Goal: Information Seeking & Learning: Learn about a topic

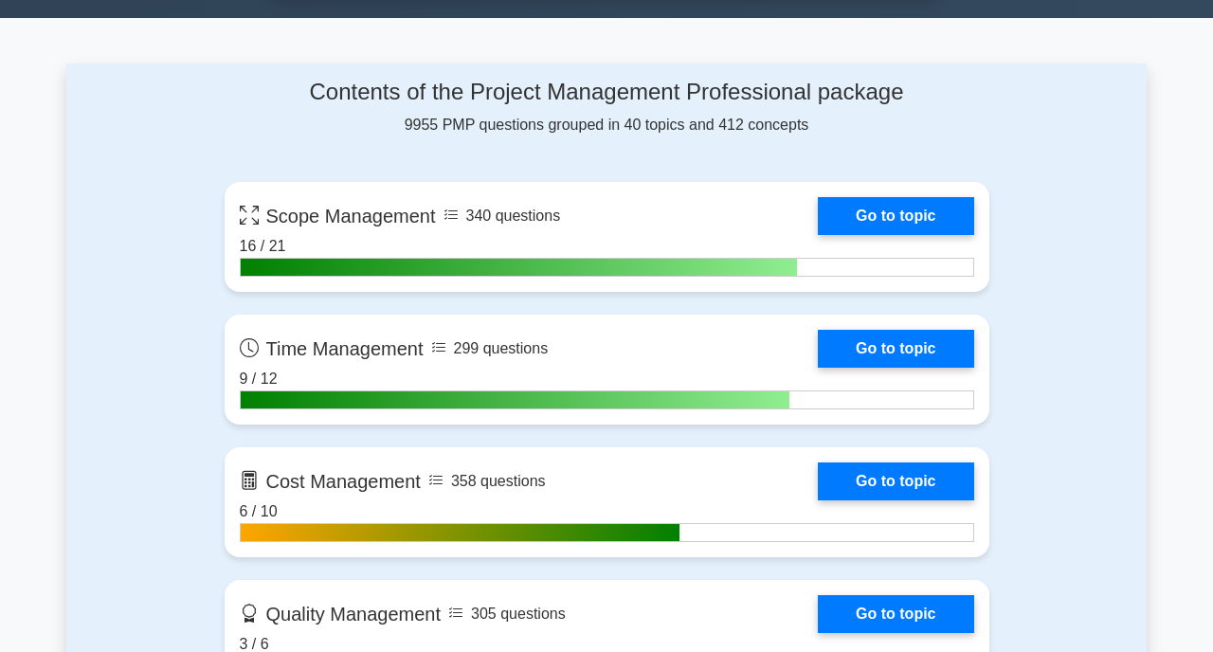
scroll to position [1203, 0]
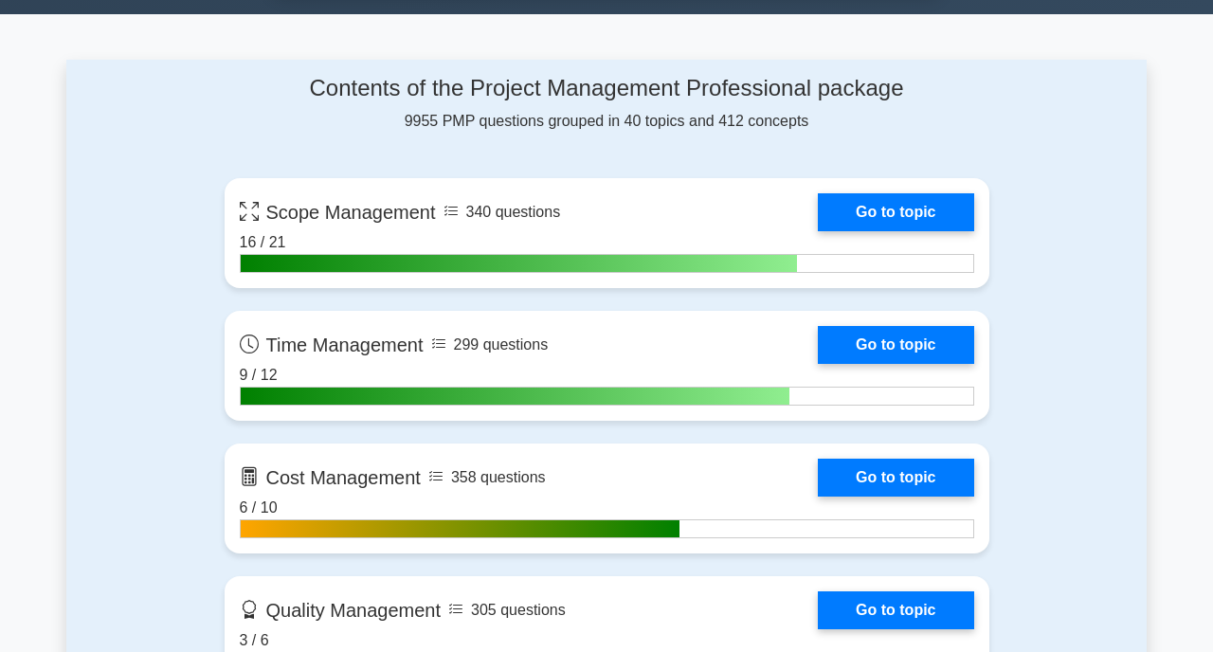
click at [758, 112] on div "Contents of the Project Management Professional package 9955 PMP questions grou…" at bounding box center [607, 104] width 765 height 58
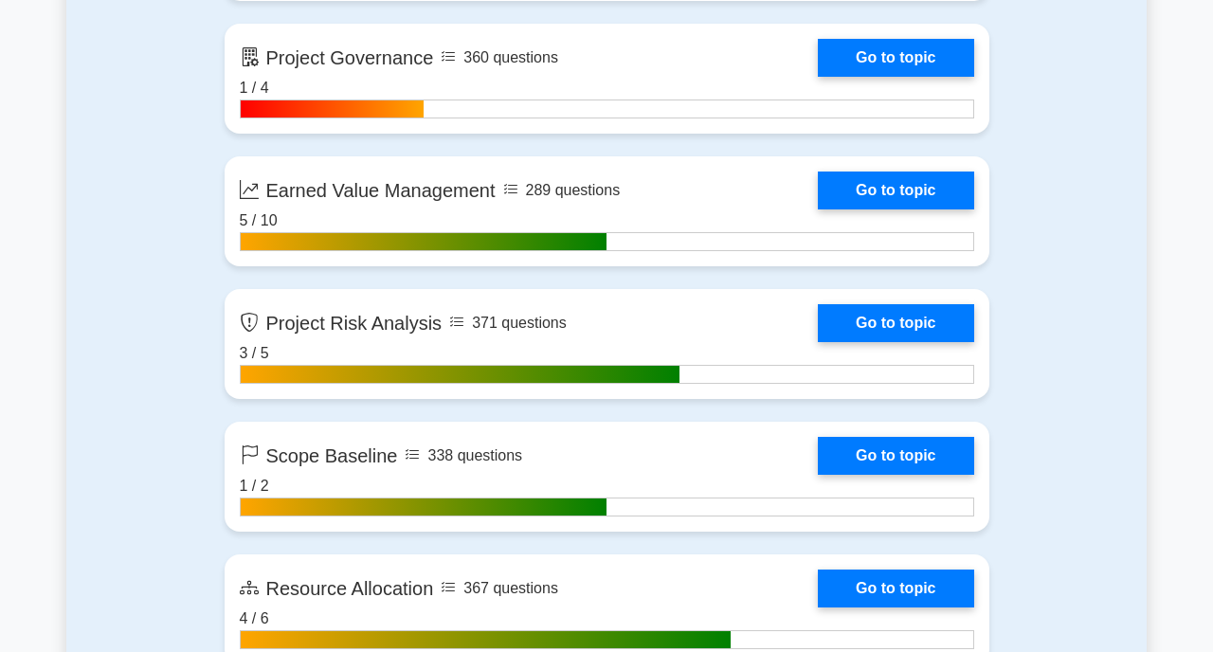
scroll to position [3597, 0]
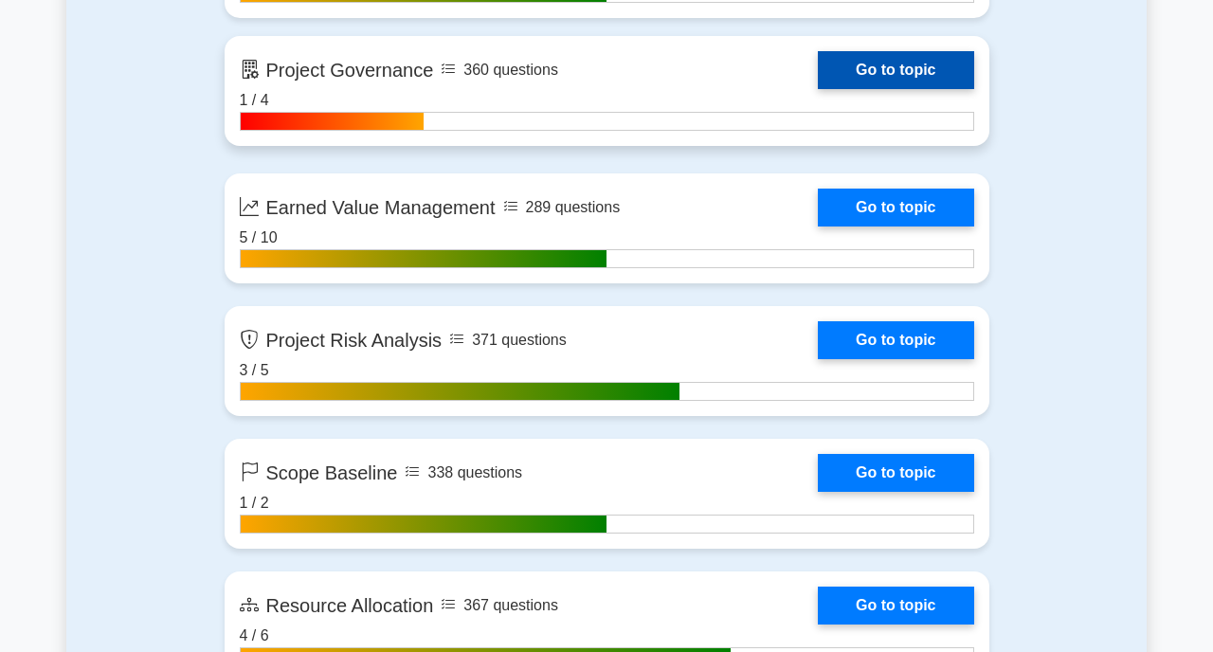
click at [868, 77] on link "Go to topic" at bounding box center [895, 70] width 155 height 38
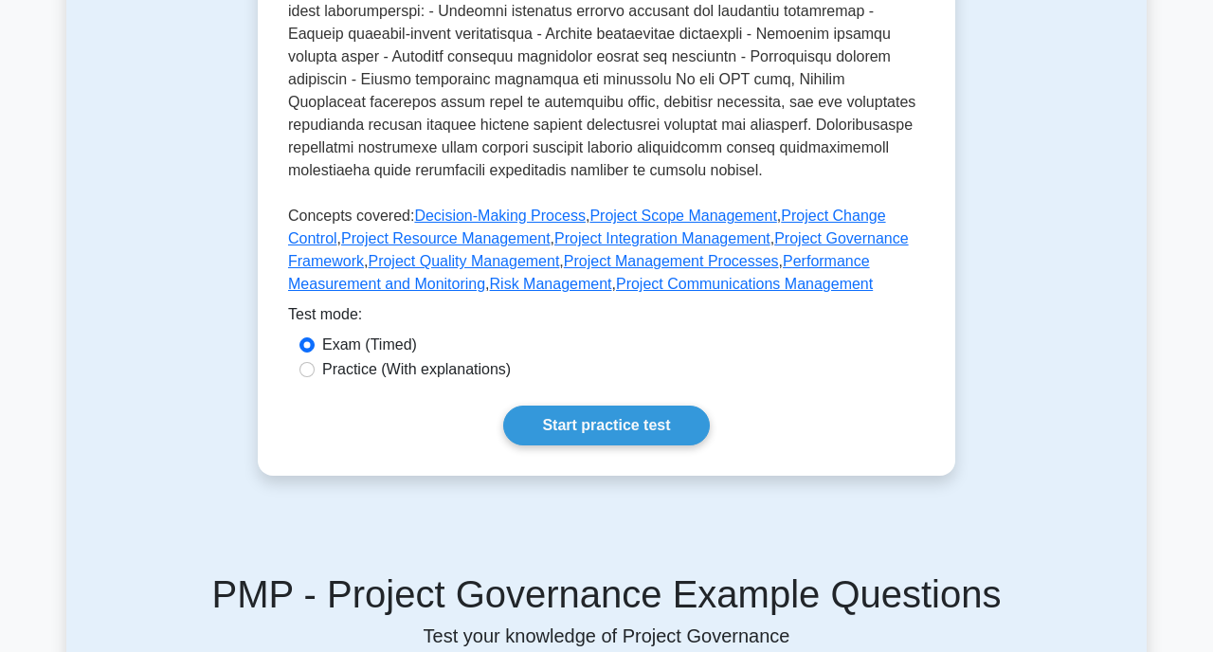
scroll to position [762, 0]
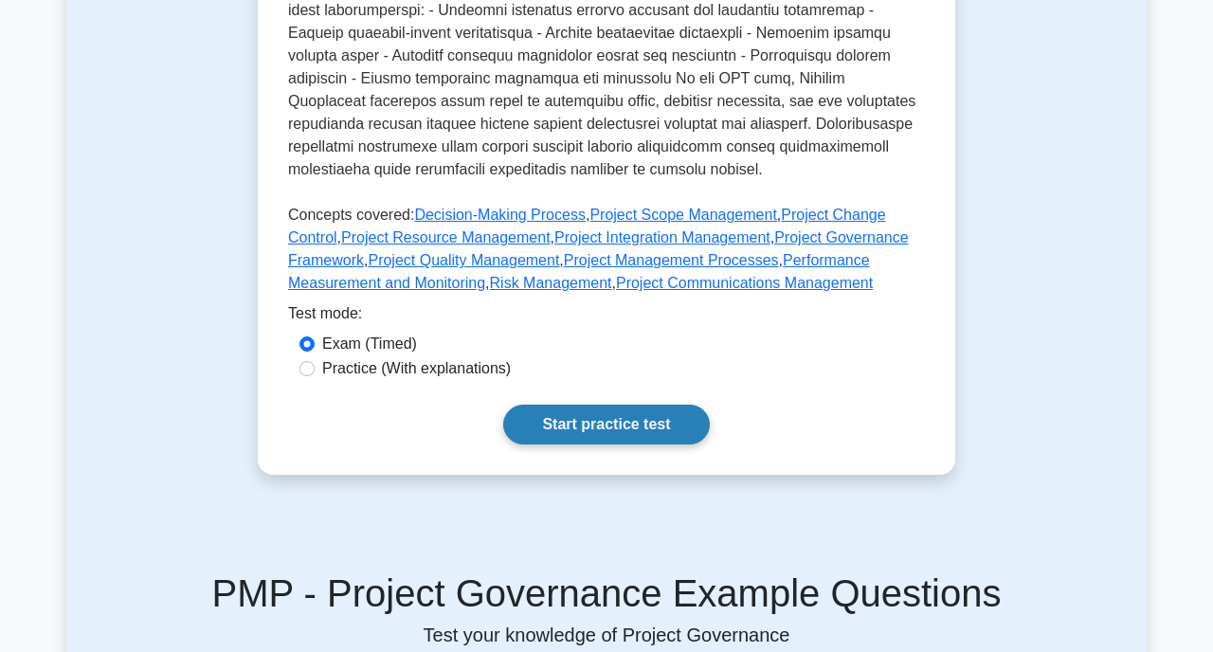
click at [617, 431] on link "Start practice test" at bounding box center [606, 425] width 206 height 40
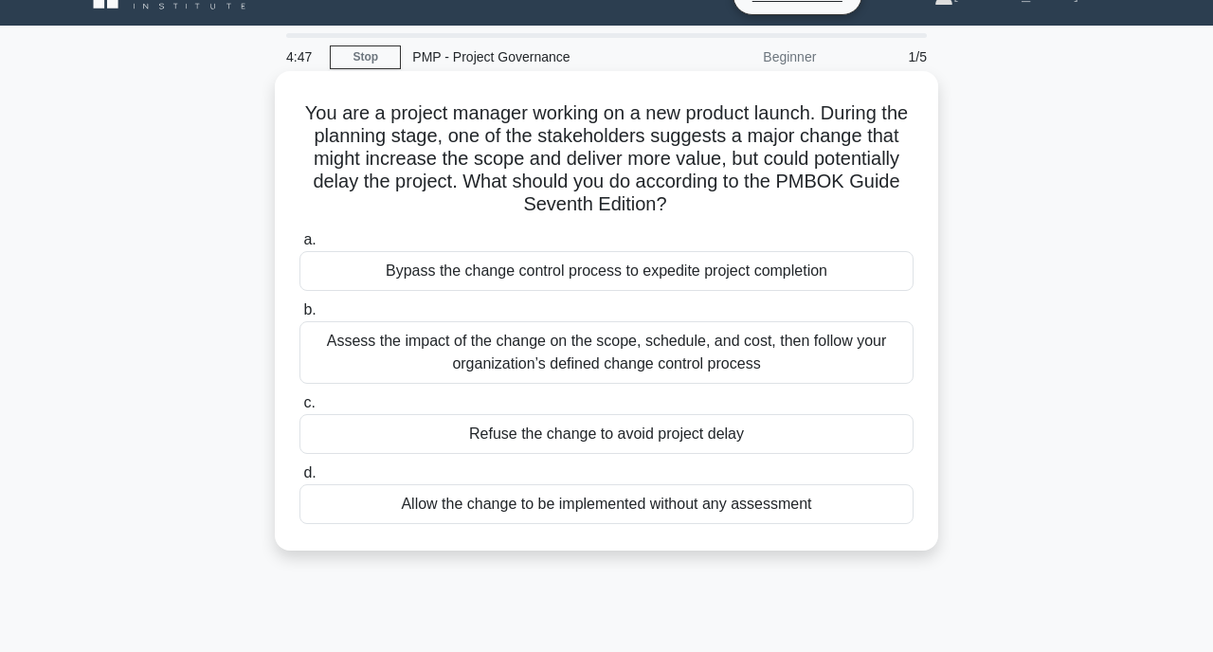
scroll to position [36, 0]
click at [617, 369] on div "Assess the impact of the change on the scope, schedule, and cost, then follow y…" at bounding box center [607, 351] width 614 height 63
click at [300, 316] on input "b. Assess the impact of the change on the scope, schedule, and cost, then follo…" at bounding box center [300, 309] width 0 height 12
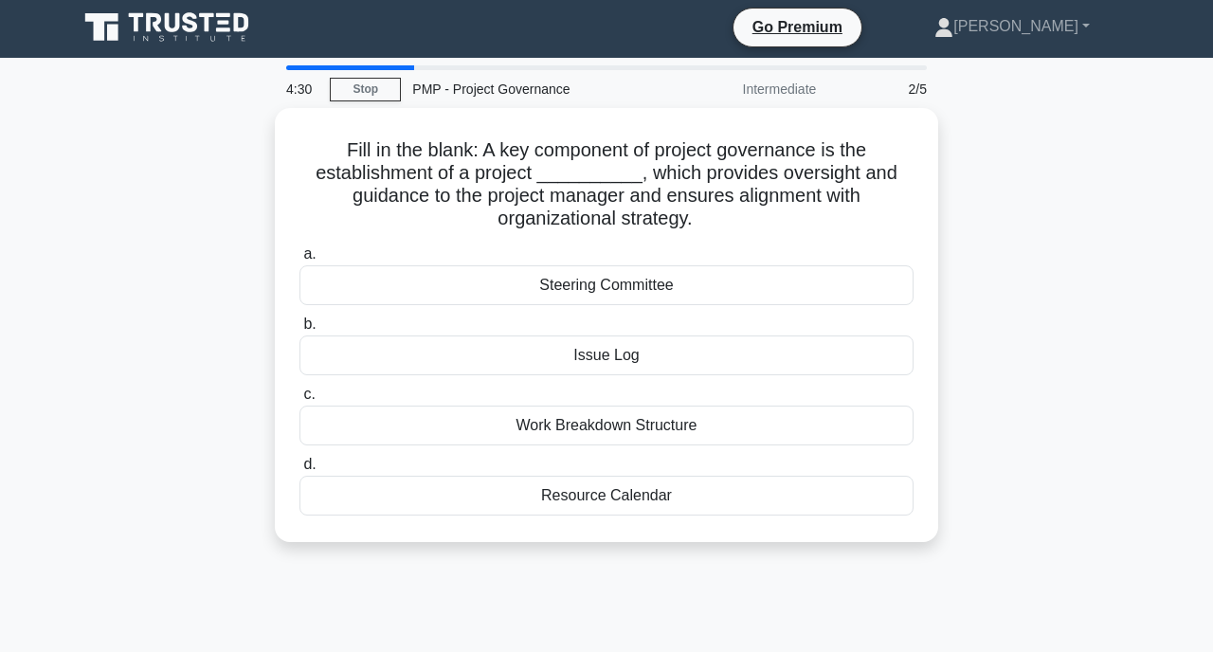
scroll to position [0, 0]
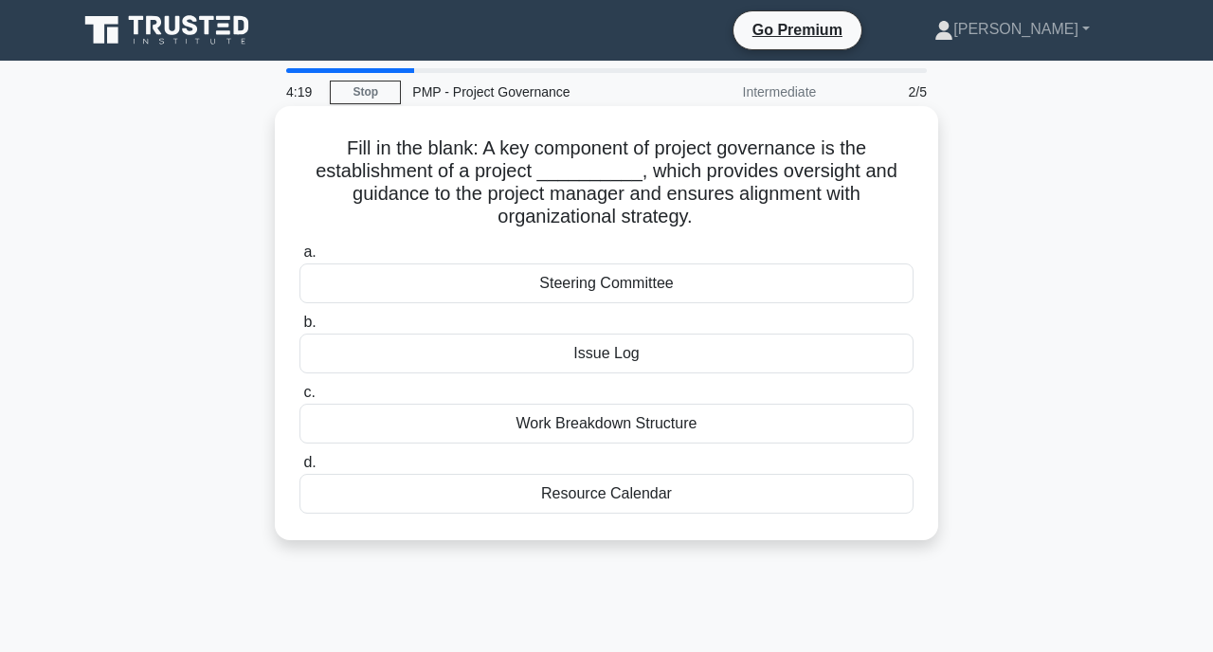
click at [583, 284] on div "Steering Committee" at bounding box center [607, 284] width 614 height 40
click at [300, 259] on input "a. Steering Committee" at bounding box center [300, 252] width 0 height 12
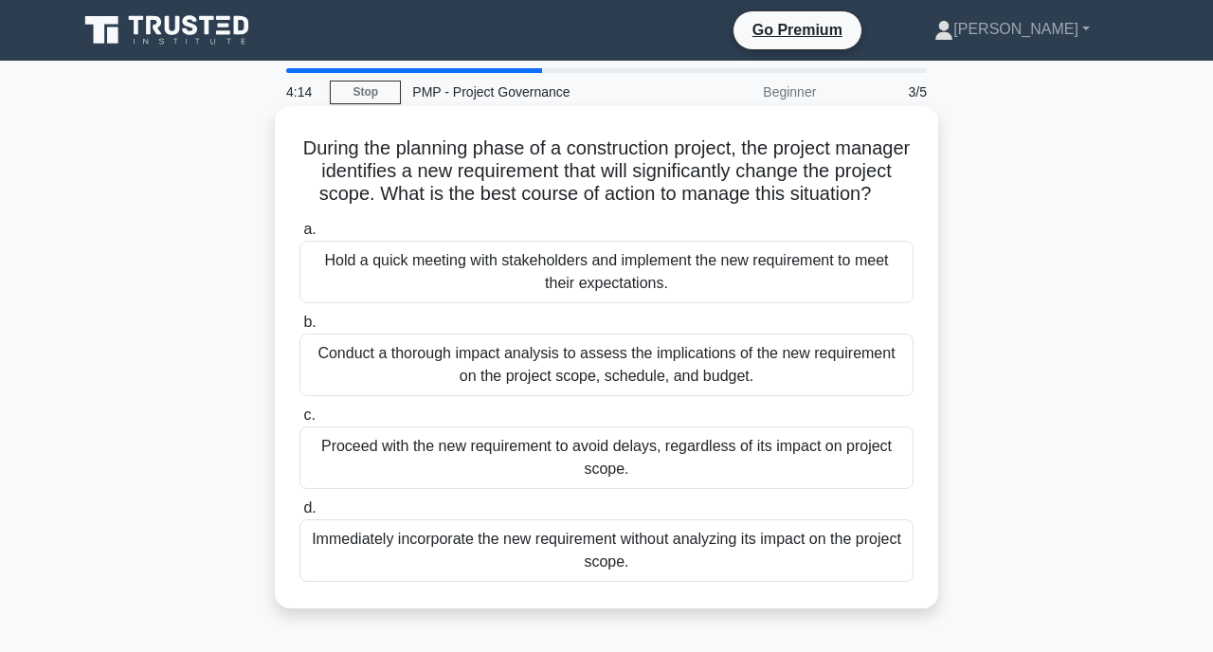
click at [644, 163] on h5 "During the planning phase of a construction project, the project manager identi…" at bounding box center [607, 172] width 618 height 70
click at [635, 184] on h5 "During the planning phase of a construction project, the project manager identi…" at bounding box center [607, 172] width 618 height 70
click at [605, 372] on div "Conduct a thorough impact analysis to assess the implications of the new requir…" at bounding box center [607, 365] width 614 height 63
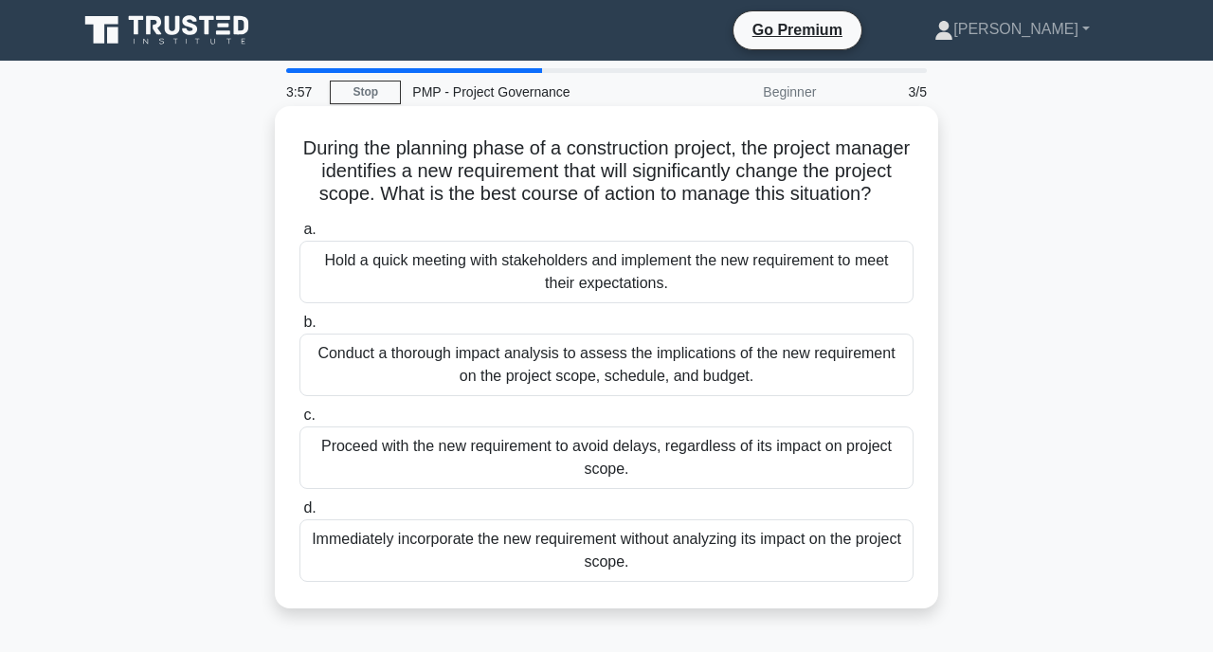
click at [300, 329] on input "b. Conduct a thorough impact analysis to assess the implications of the new req…" at bounding box center [300, 323] width 0 height 12
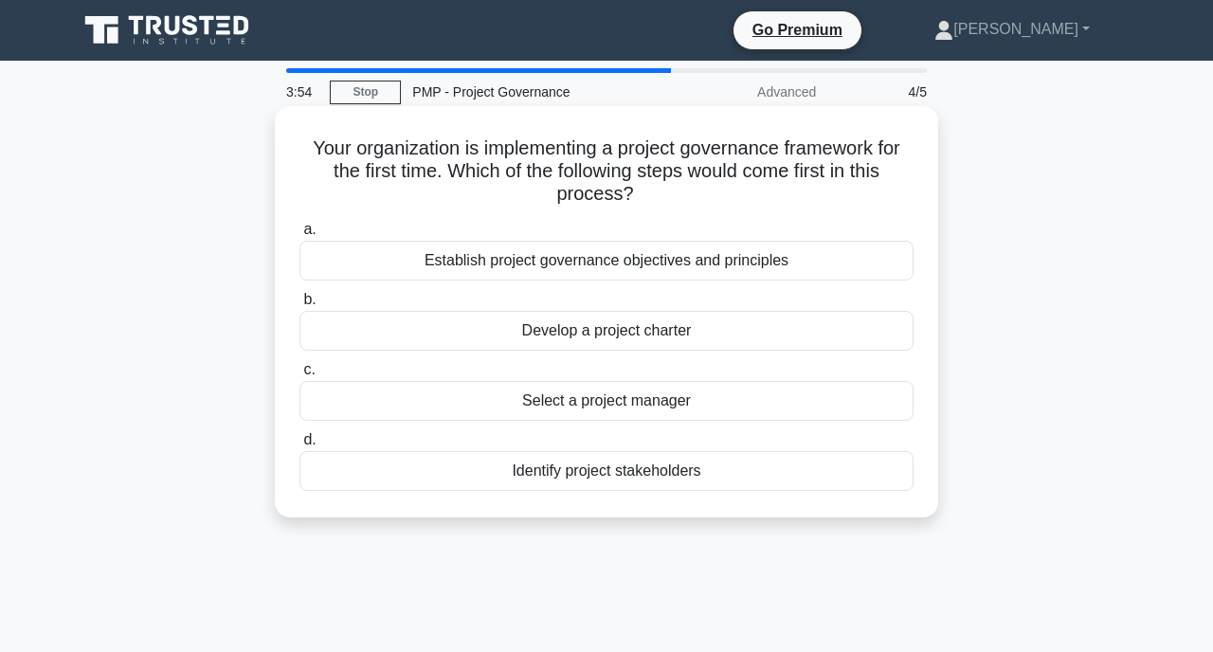
click at [652, 181] on h5 "Your organization is implementing a project governance framework for the first …" at bounding box center [607, 172] width 618 height 70
click at [662, 265] on div "Establish project governance objectives and principles" at bounding box center [607, 261] width 614 height 40
click at [300, 236] on input "a. Establish project governance objectives and principles" at bounding box center [300, 230] width 0 height 12
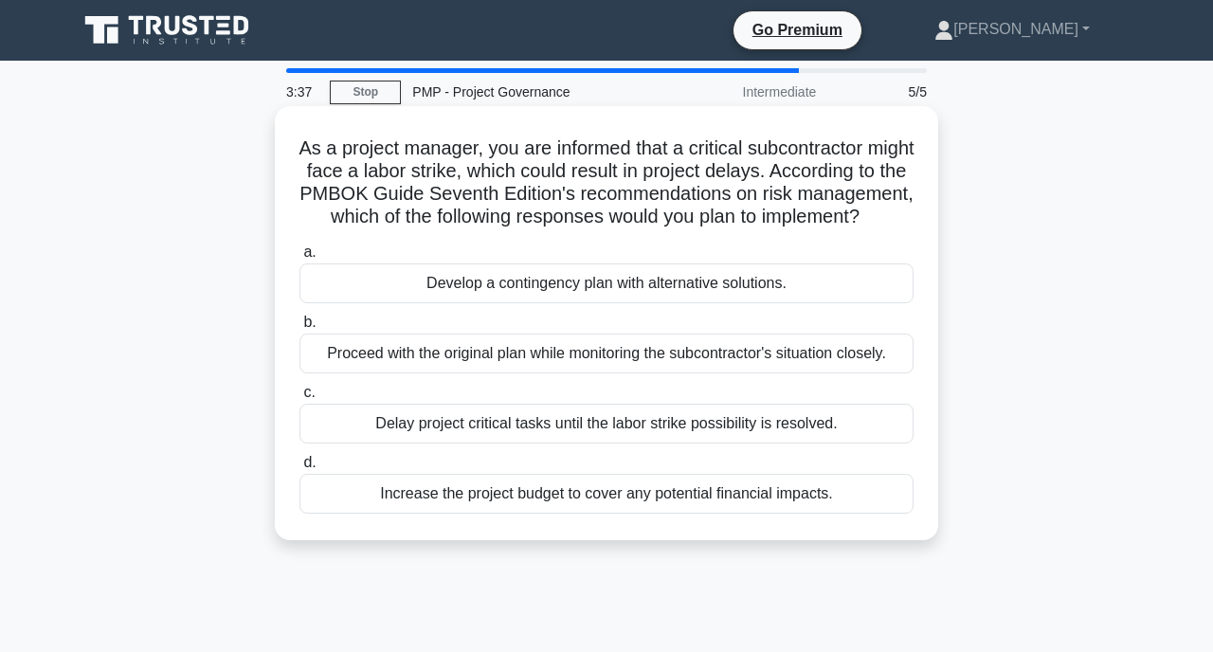
click at [658, 217] on h5 "As a project manager, you are informed that a critical subcontractor might face…" at bounding box center [607, 183] width 618 height 93
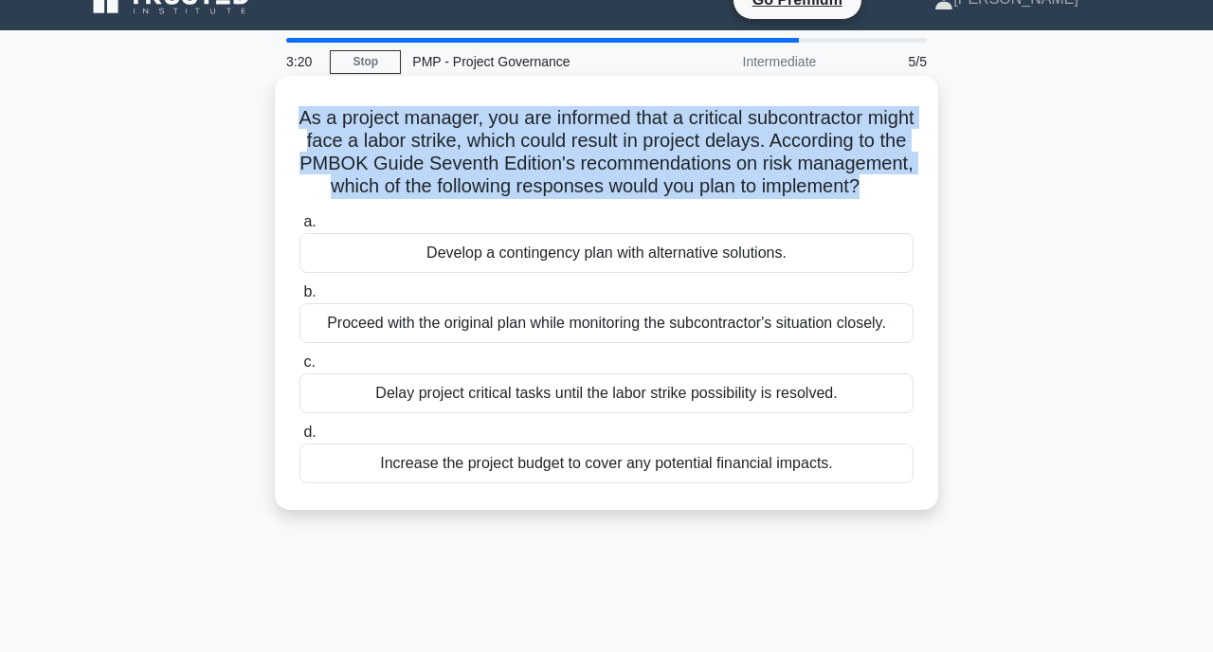
scroll to position [26, 0]
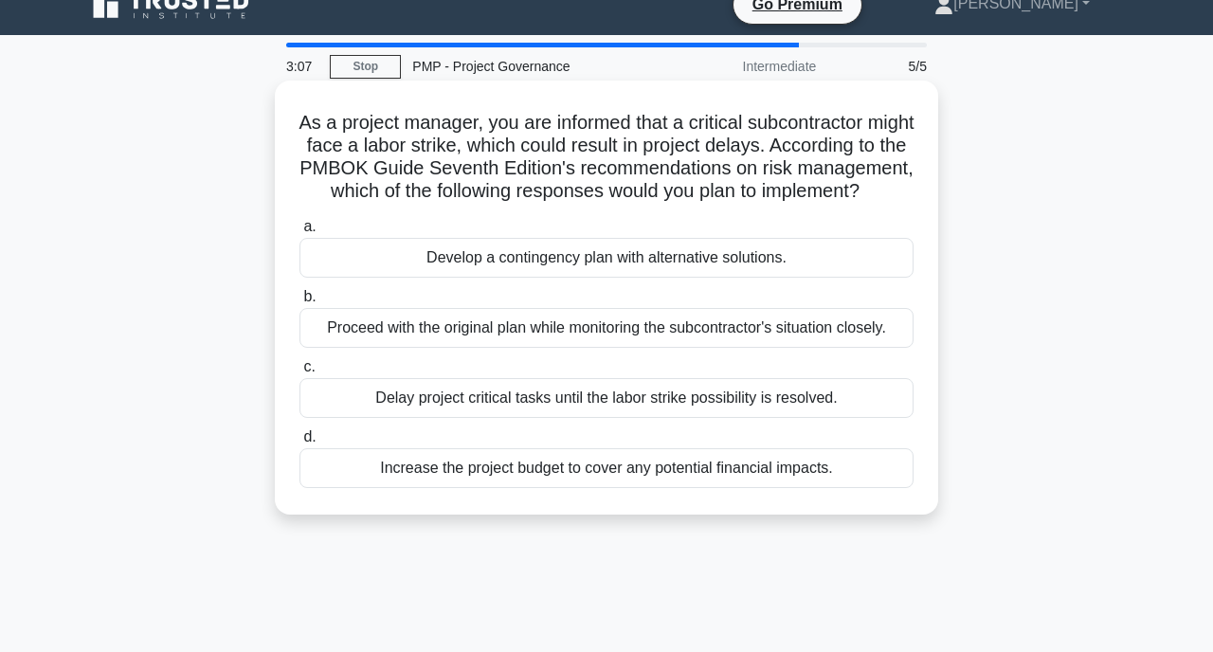
click at [650, 278] on div "Develop a contingency plan with alternative solutions." at bounding box center [607, 258] width 614 height 40
click at [300, 233] on input "a. Develop a contingency plan with alternative solutions." at bounding box center [300, 227] width 0 height 12
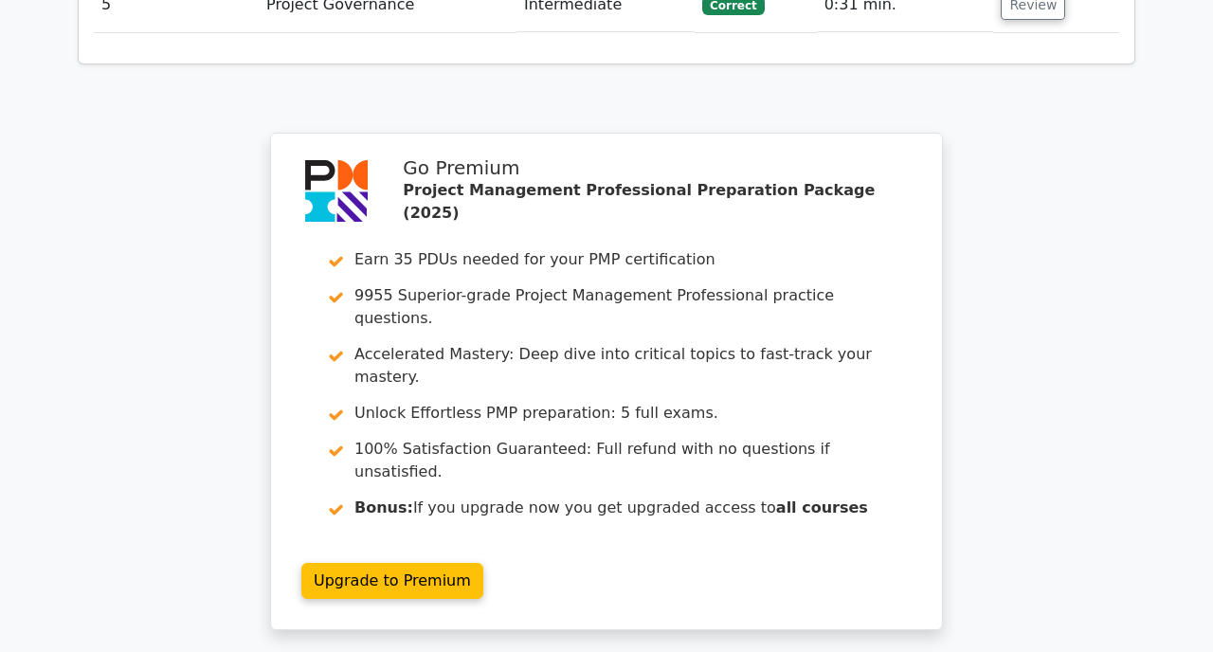
scroll to position [3007, 0]
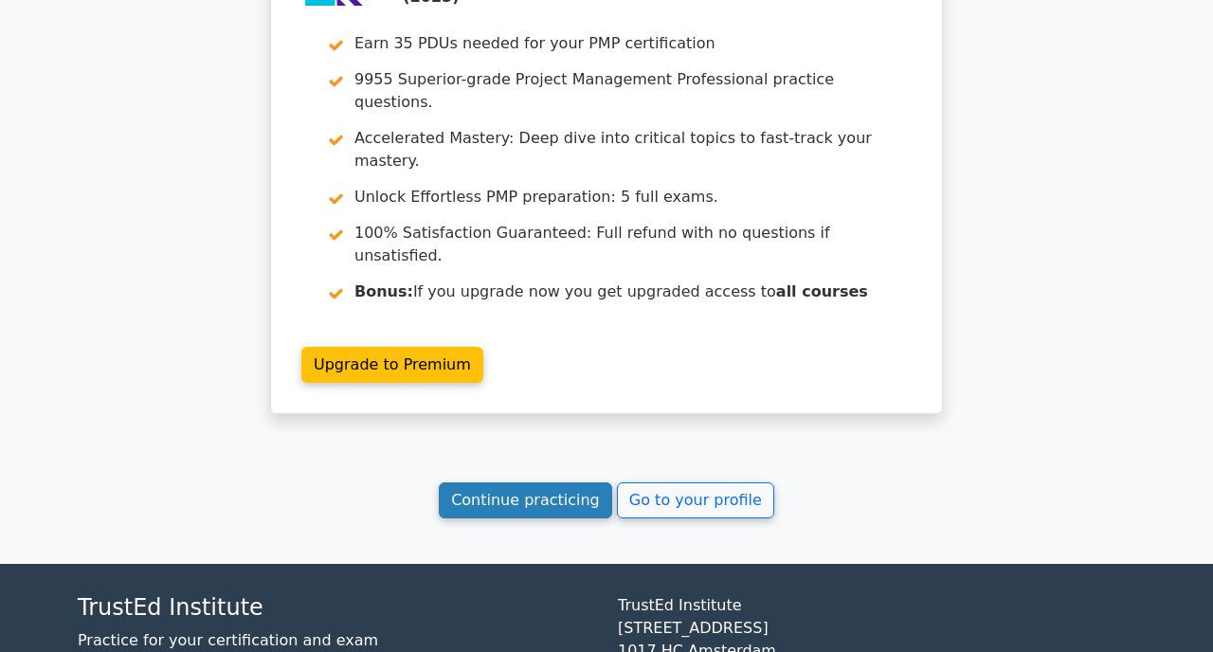
click at [536, 483] on link "Continue practicing" at bounding box center [525, 501] width 173 height 36
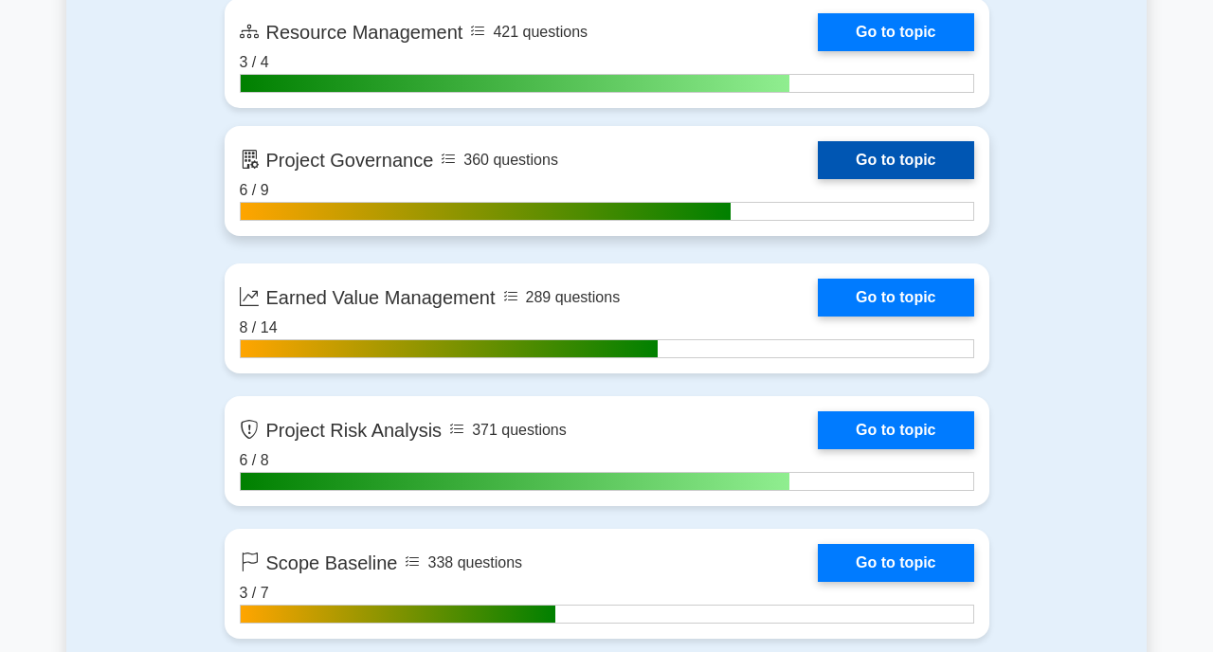
scroll to position [3503, 0]
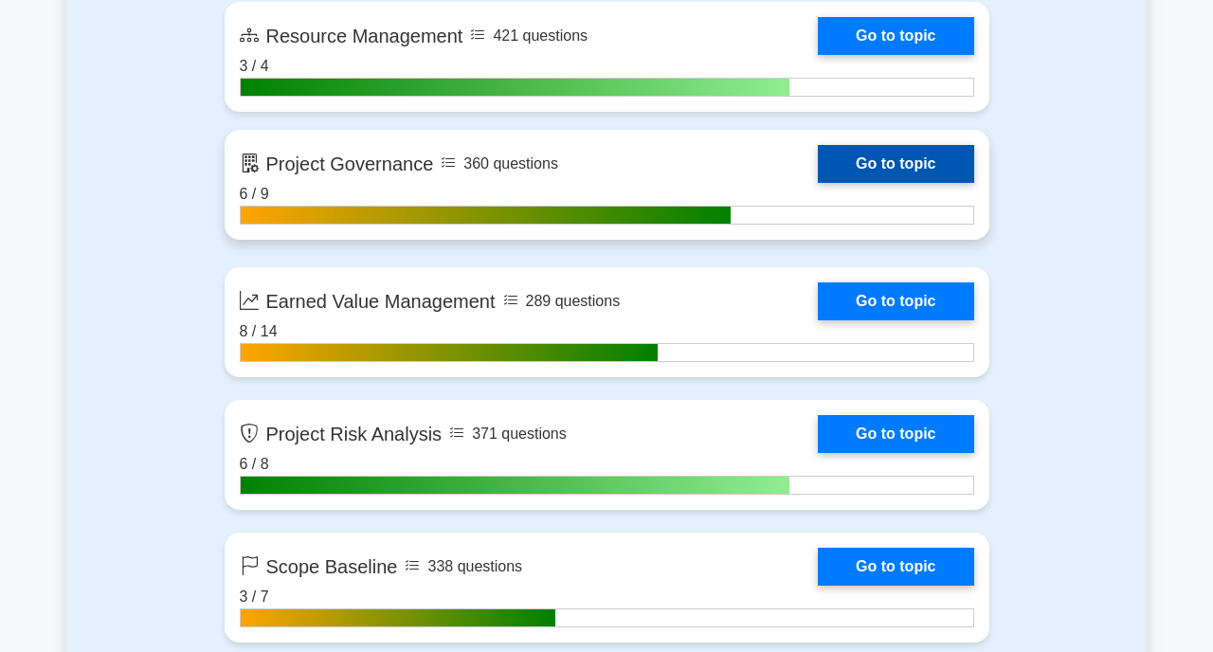
click at [904, 160] on link "Go to topic" at bounding box center [895, 164] width 155 height 38
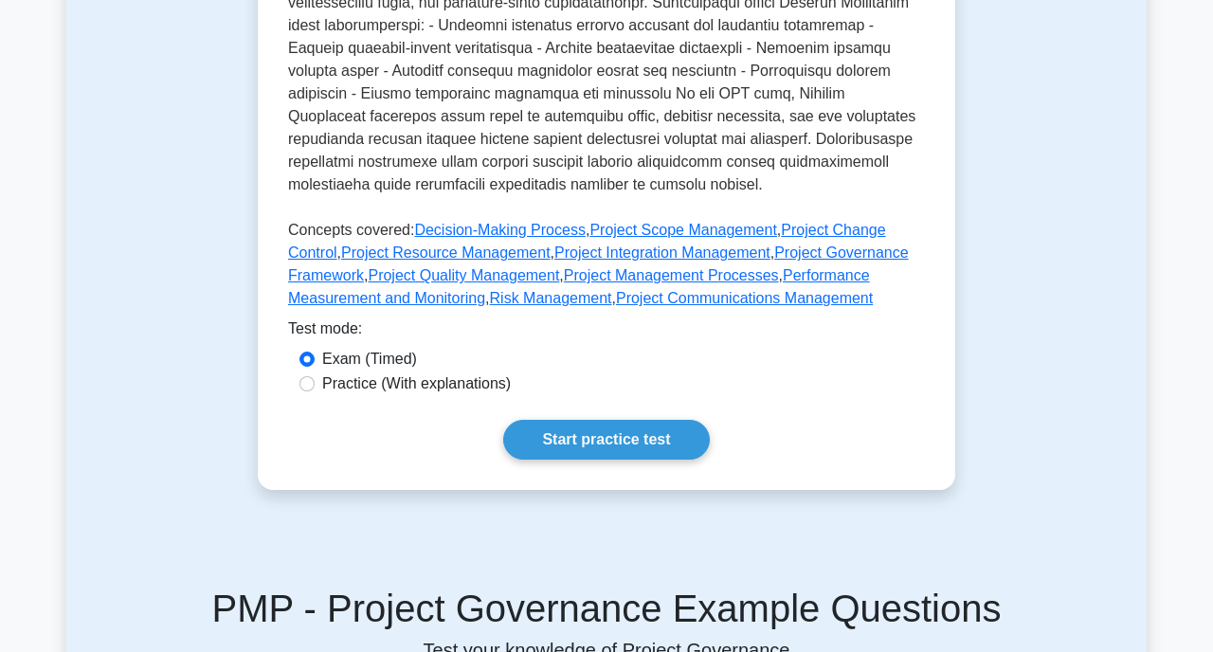
scroll to position [749, 0]
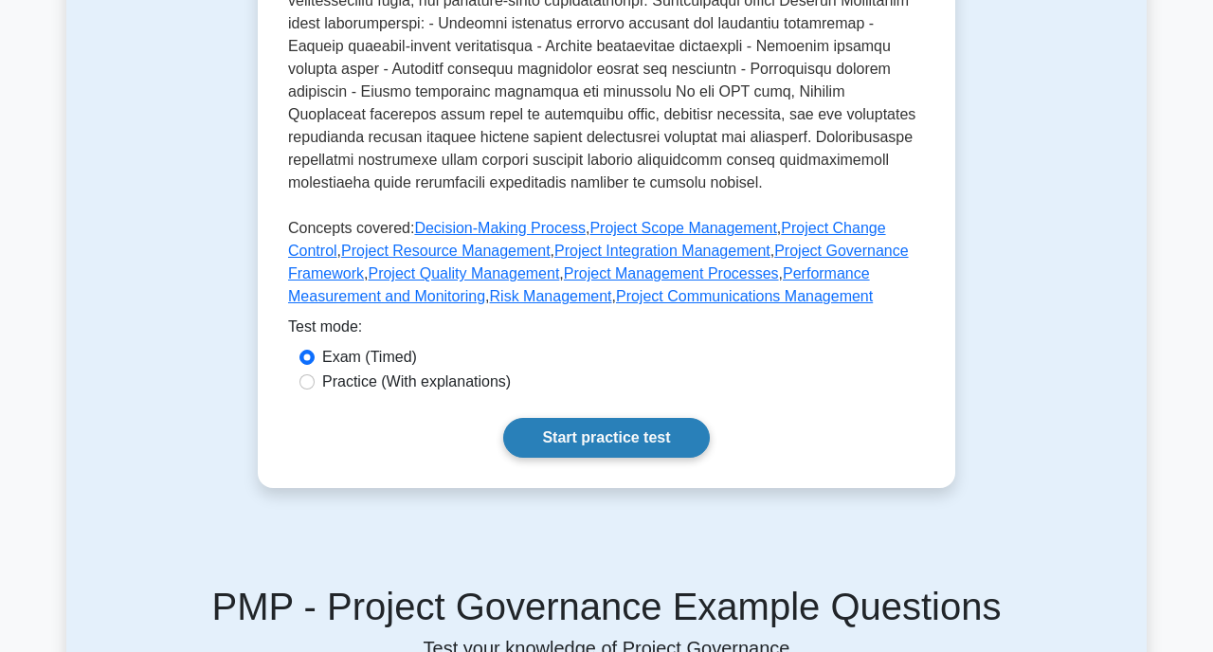
click at [705, 441] on link "Start practice test" at bounding box center [606, 438] width 206 height 40
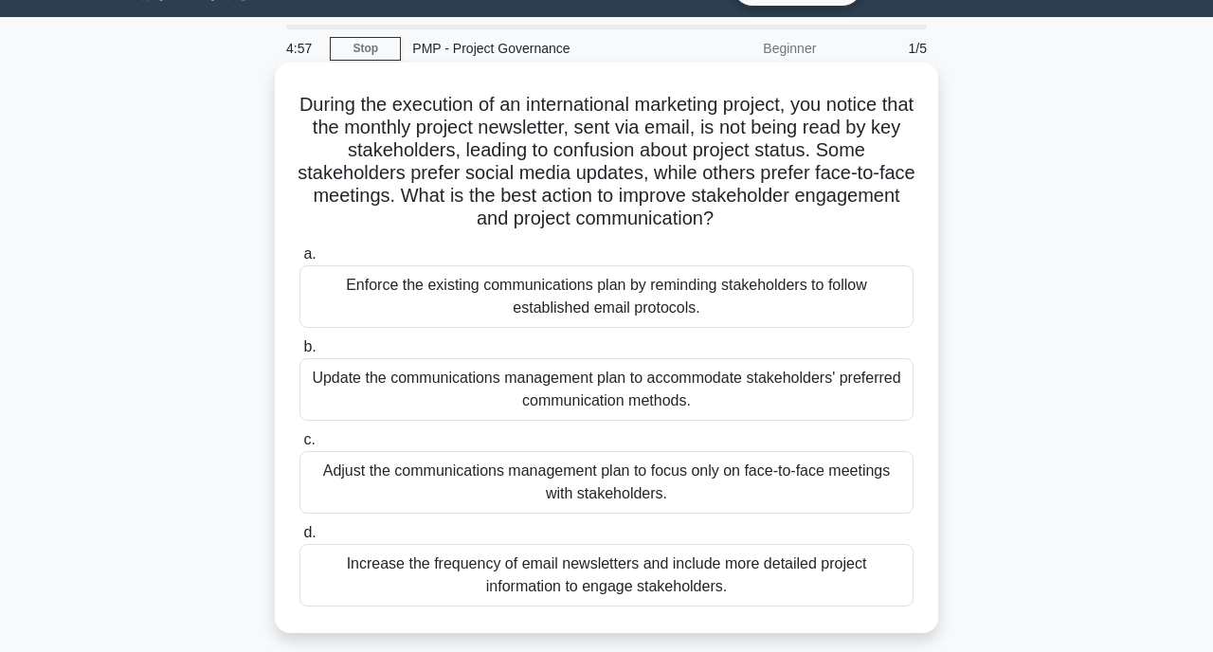
scroll to position [17, 0]
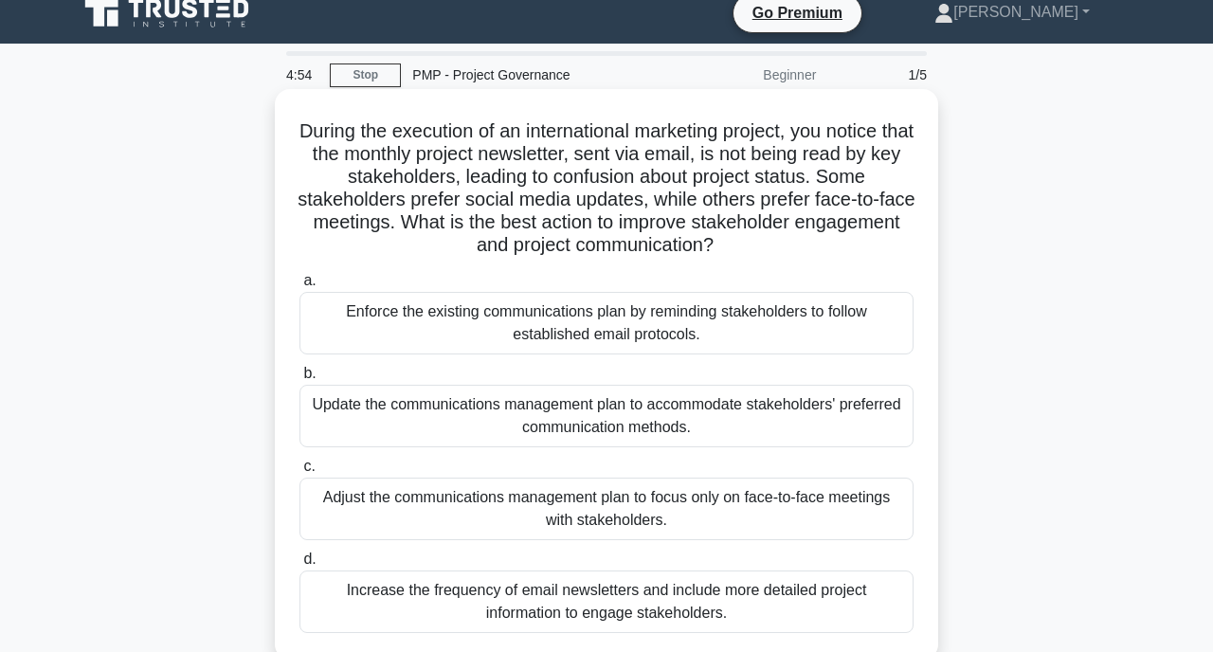
click at [732, 179] on h5 "During the execution of an international marketing project, you notice that the…" at bounding box center [607, 188] width 618 height 138
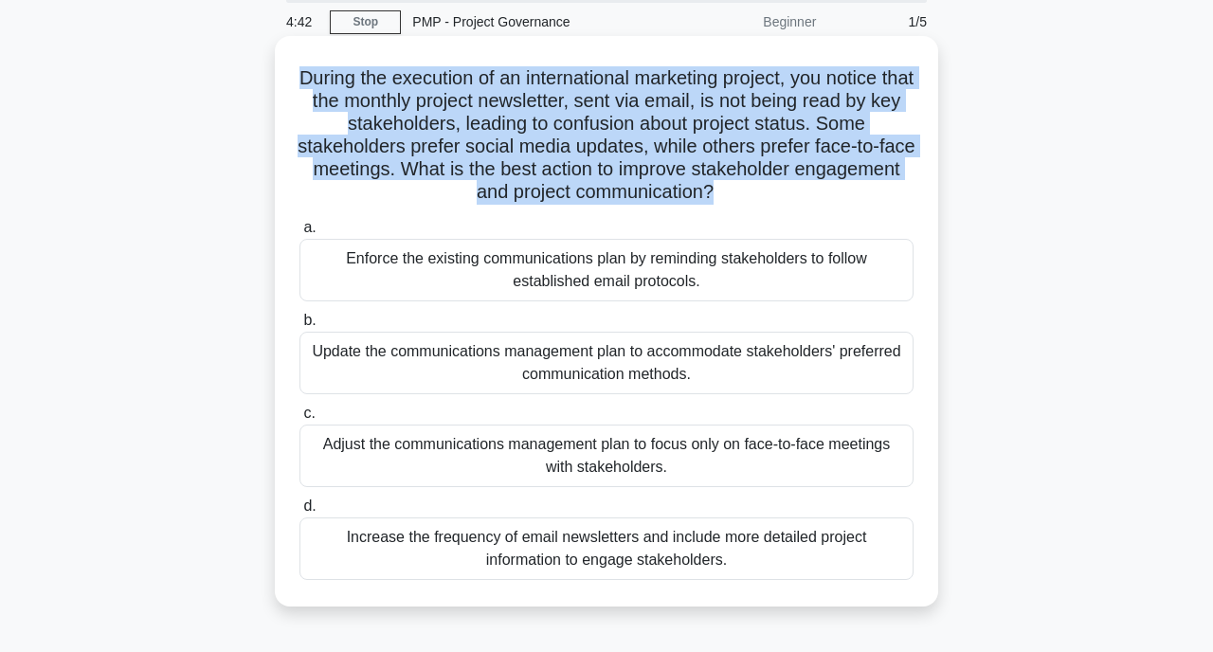
scroll to position [80, 0]
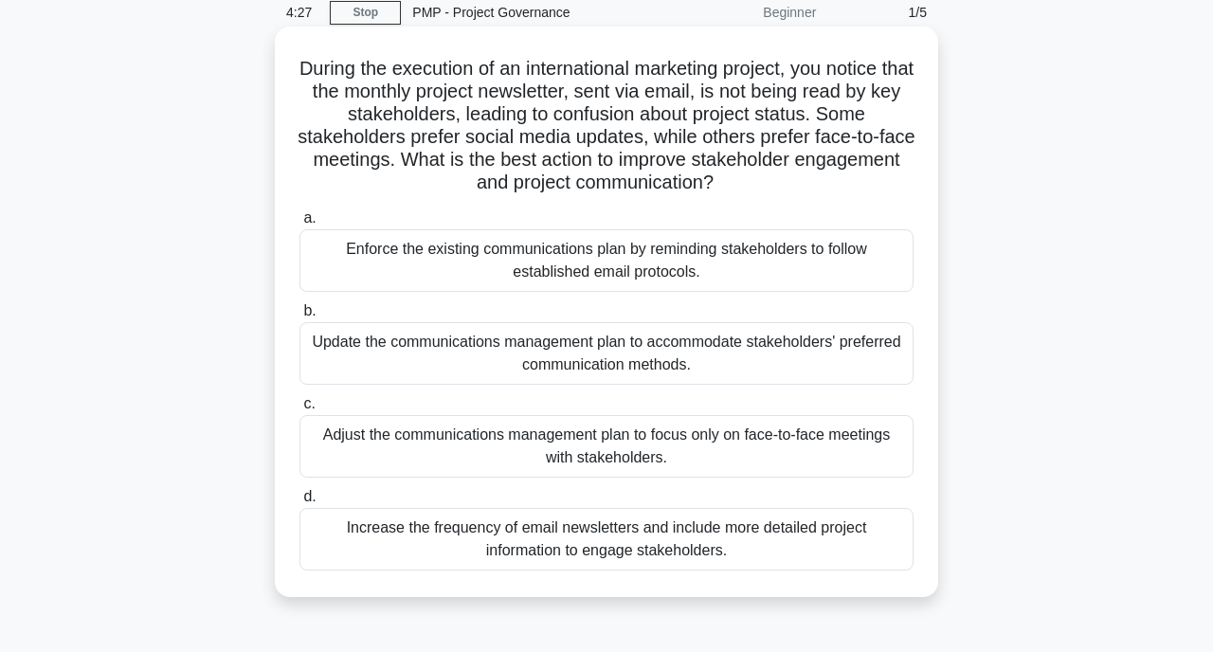
click at [644, 368] on div "Update the communications management plan to accommodate stakeholders' preferre…" at bounding box center [607, 353] width 614 height 63
click at [300, 318] on input "b. Update the communications management plan to accommodate stakeholders' prefe…" at bounding box center [300, 311] width 0 height 12
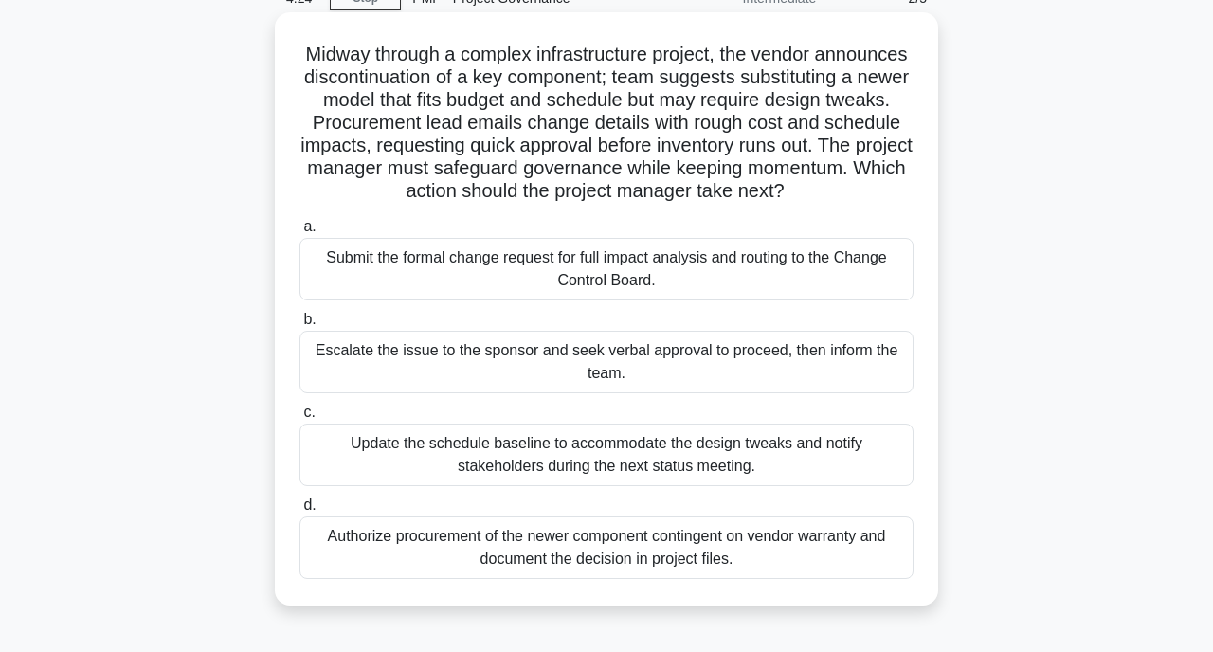
scroll to position [95, 0]
click at [737, 99] on h5 "Midway through a complex infrastructure project, the vendor announces discontin…" at bounding box center [607, 122] width 618 height 161
click at [730, 265] on div "Submit the formal change request for full impact analysis and routing to the Ch…" at bounding box center [607, 268] width 614 height 63
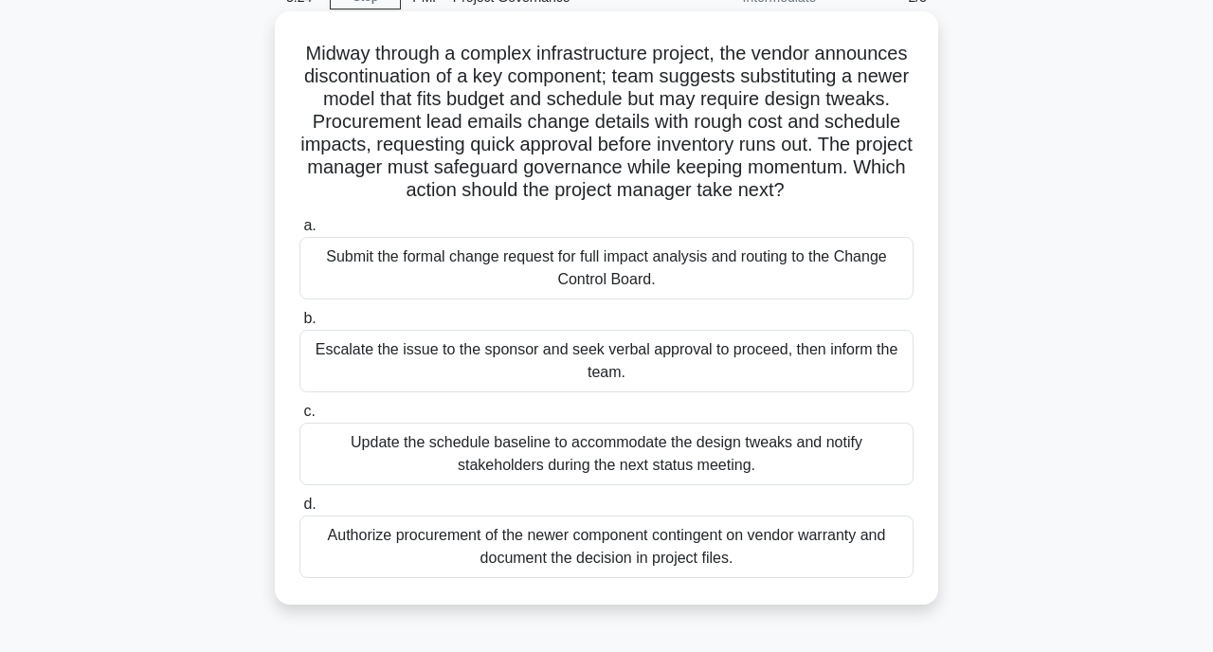
click at [300, 232] on input "a. Submit the formal change request for full impact analysis and routing to the…" at bounding box center [300, 226] width 0 height 12
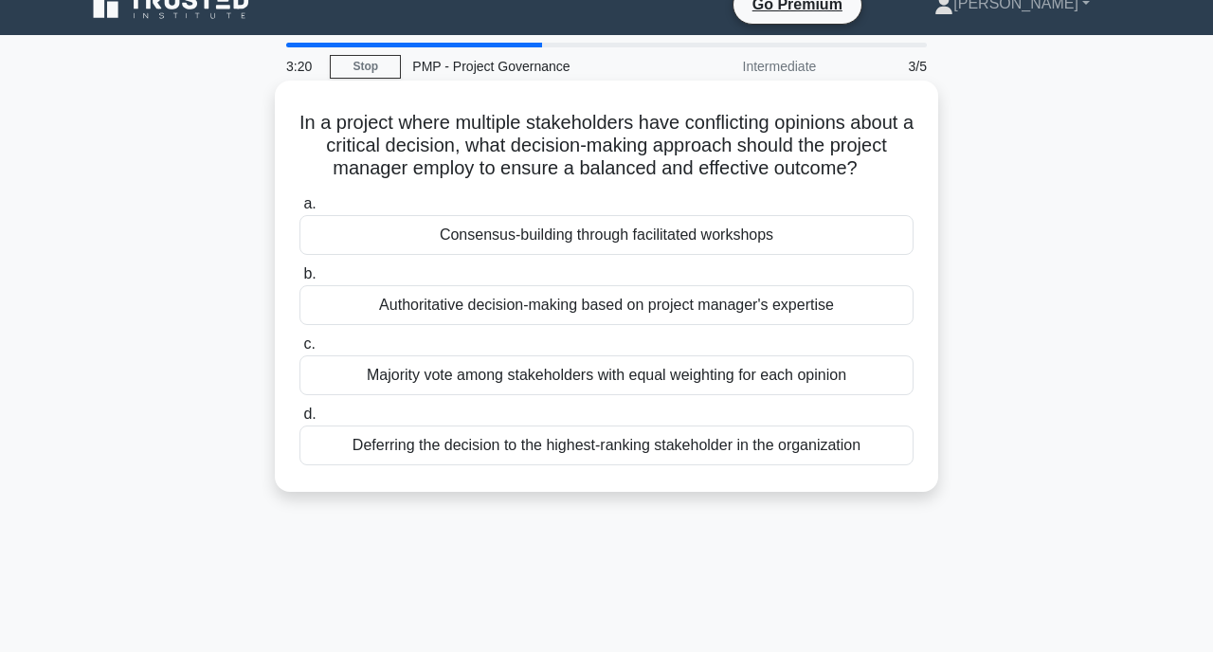
scroll to position [37, 0]
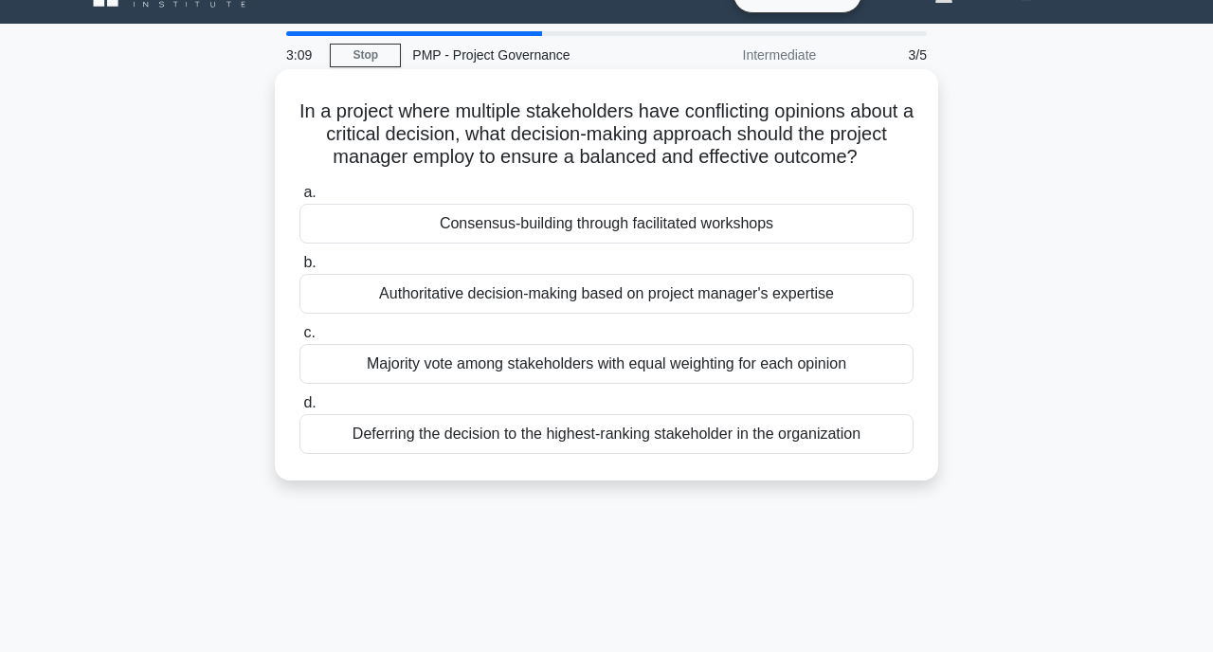
click at [701, 146] on h5 "In a project where multiple stakeholders have conflicting opinions about a crit…" at bounding box center [607, 135] width 618 height 70
click at [654, 216] on div "Consensus-building through facilitated workshops" at bounding box center [607, 224] width 614 height 40
click at [300, 199] on input "a. Consensus-building through facilitated workshops" at bounding box center [300, 193] width 0 height 12
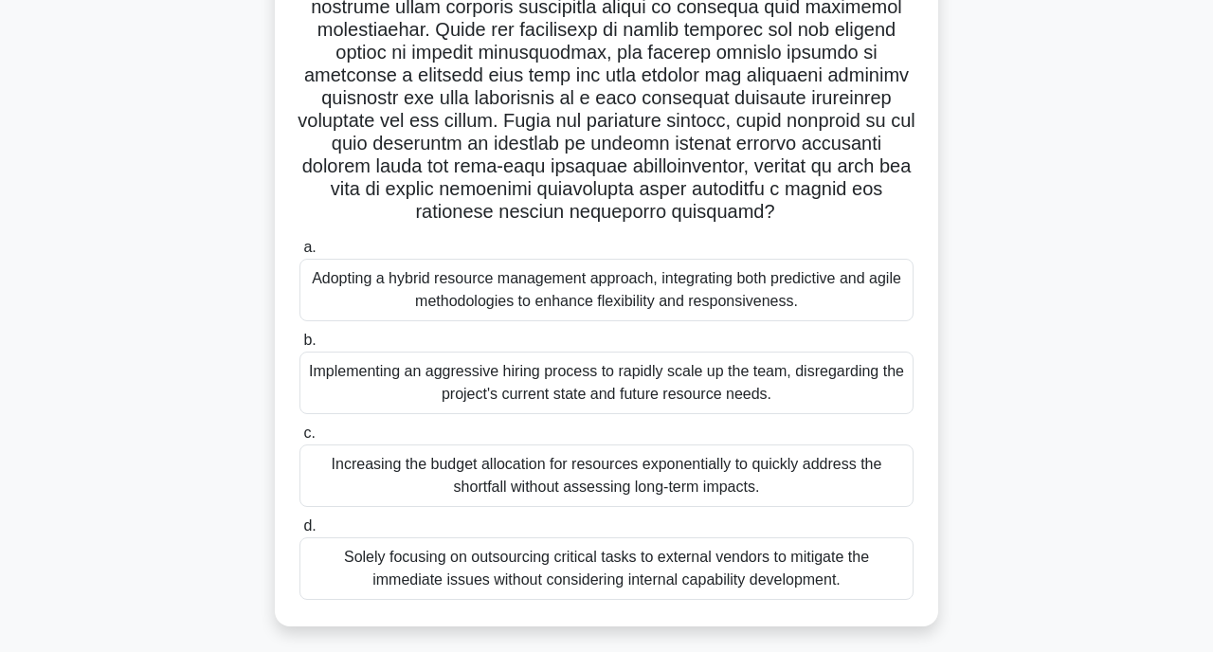
scroll to position [402, 0]
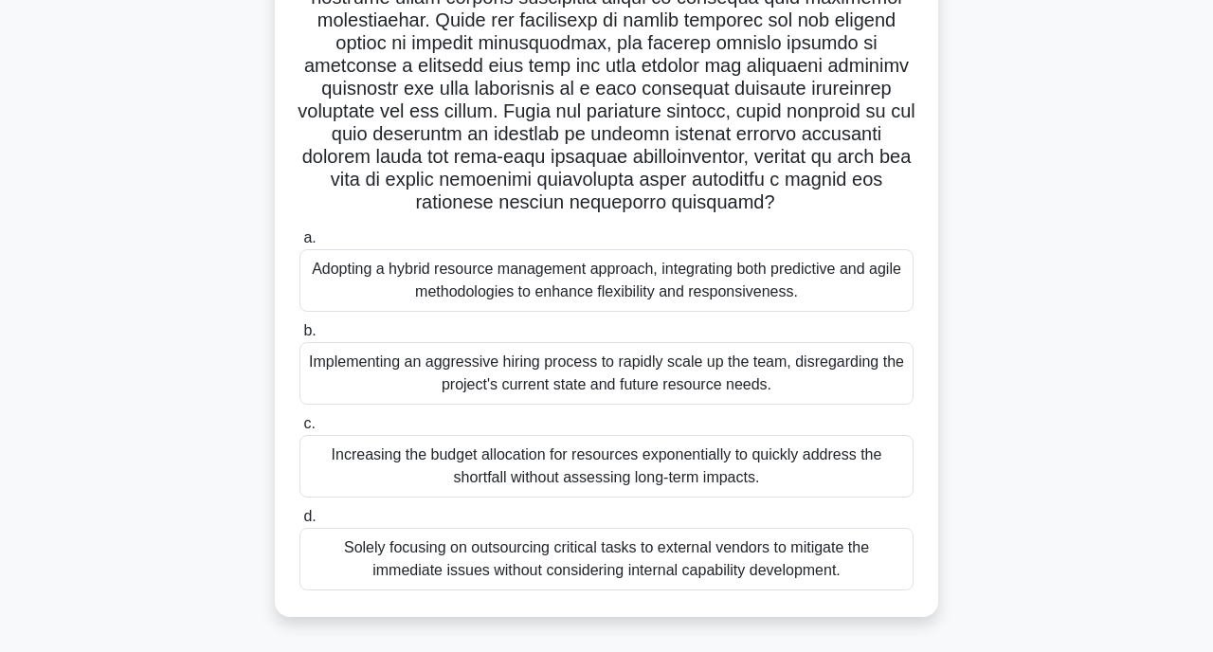
click at [630, 287] on div "Adopting a hybrid resource management approach, integrating both predictive and…" at bounding box center [607, 280] width 614 height 63
click at [300, 245] on input "a. Adopting a hybrid resource management approach, integrating both predictive …" at bounding box center [300, 238] width 0 height 12
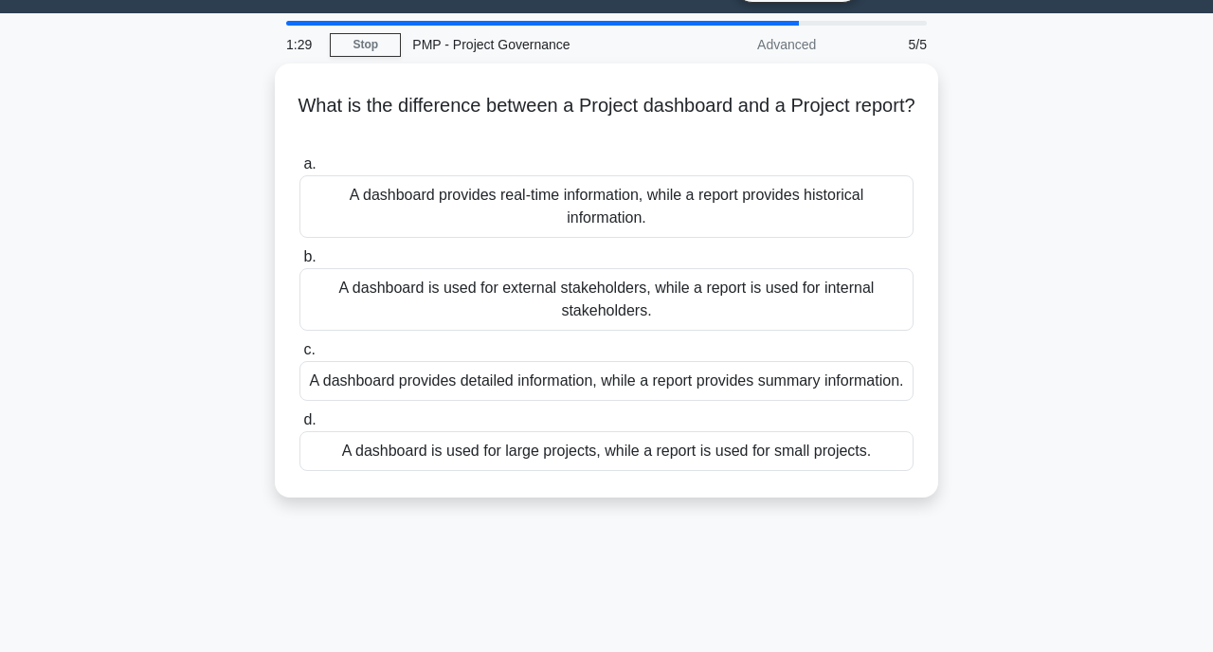
scroll to position [0, 0]
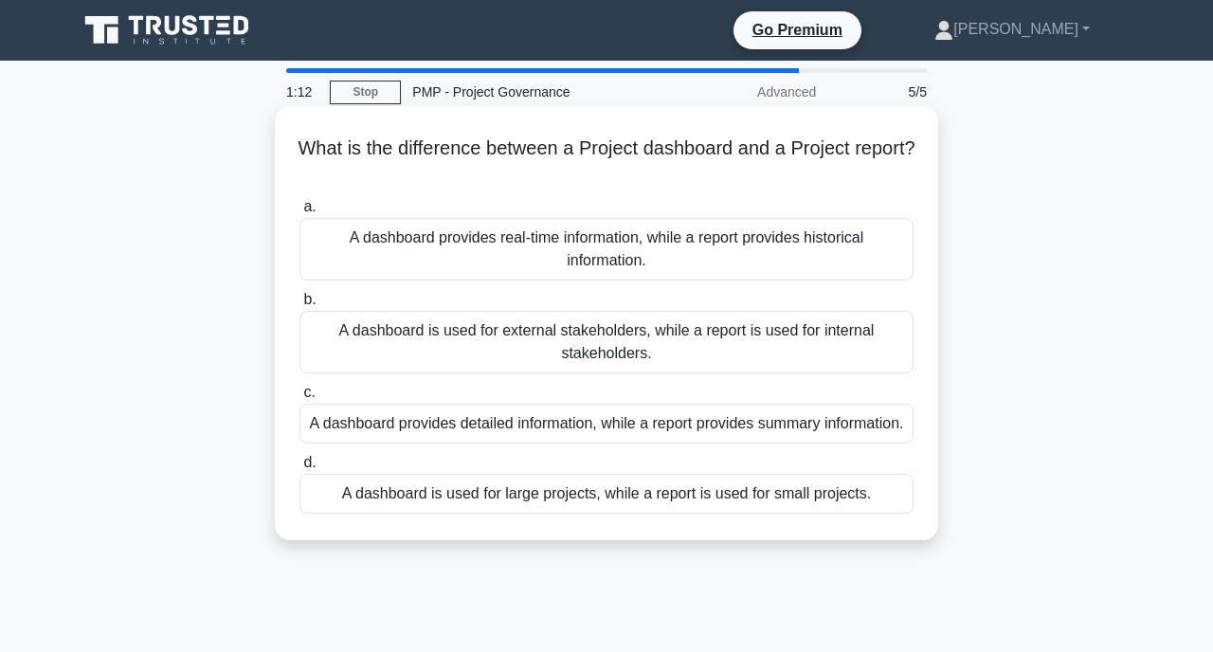
click at [617, 256] on div "A dashboard provides real-time information, while a report provides historical …" at bounding box center [607, 249] width 614 height 63
click at [300, 213] on input "a. A dashboard provides real-time information, while a report provides historic…" at bounding box center [300, 207] width 0 height 12
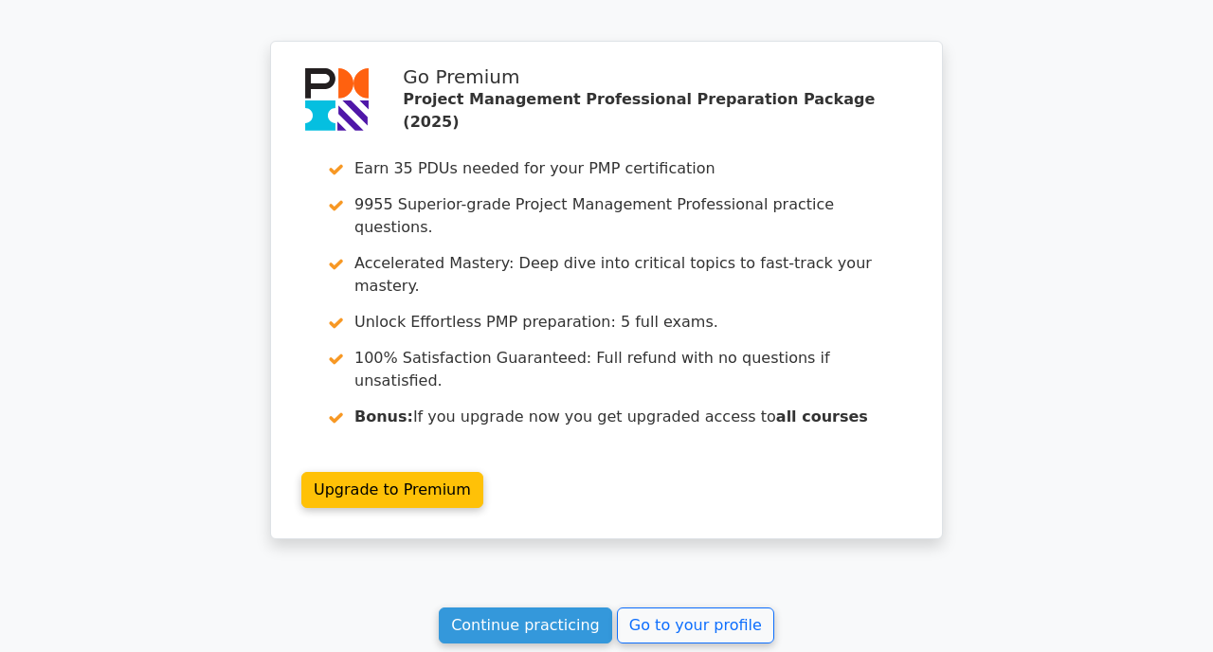
scroll to position [2971, 0]
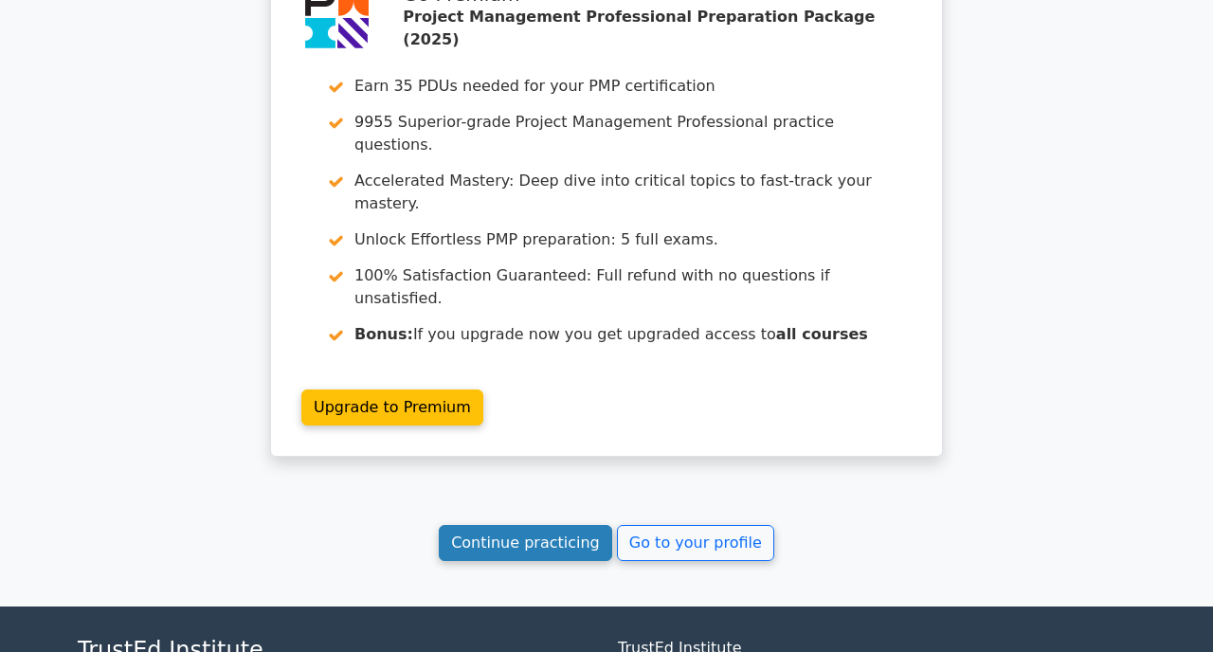
click at [538, 525] on link "Continue practicing" at bounding box center [525, 543] width 173 height 36
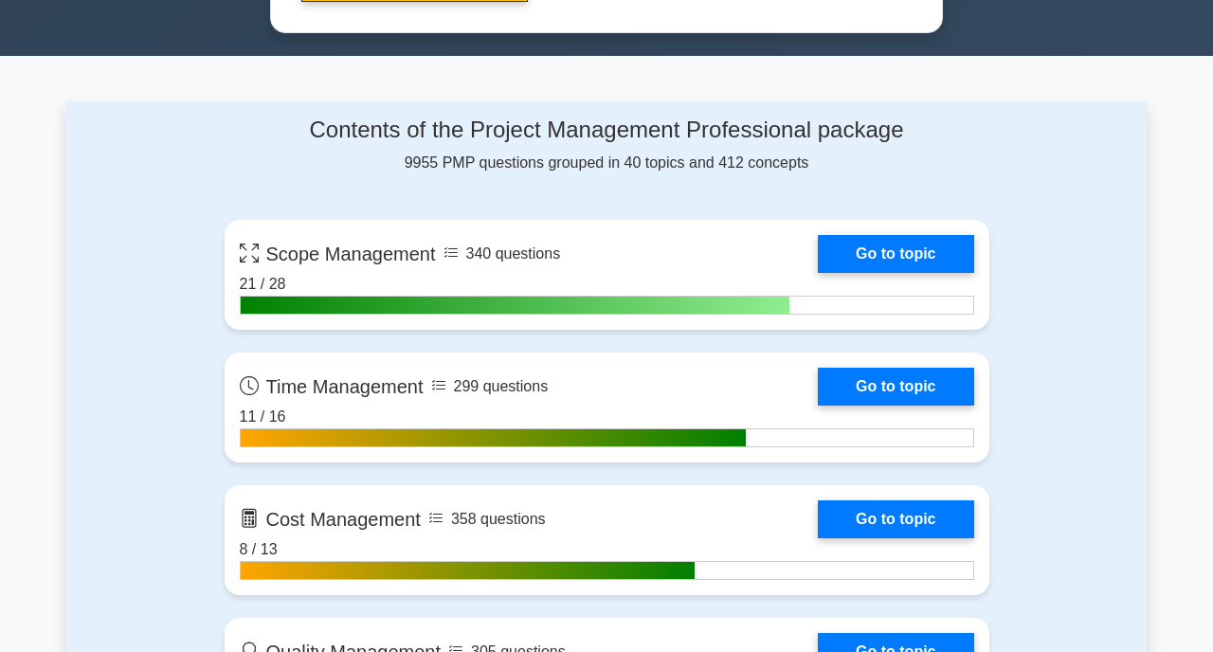
scroll to position [1163, 0]
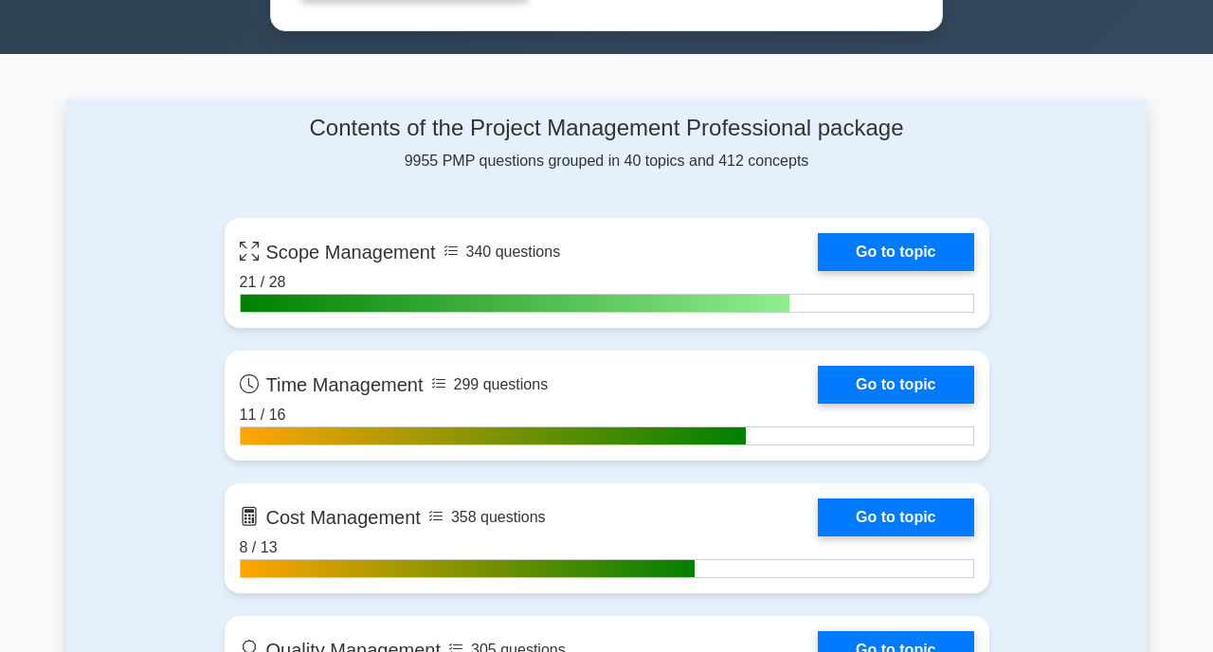
click at [699, 163] on div "Contents of the Project Management Professional package 9955 PMP questions grou…" at bounding box center [607, 144] width 765 height 58
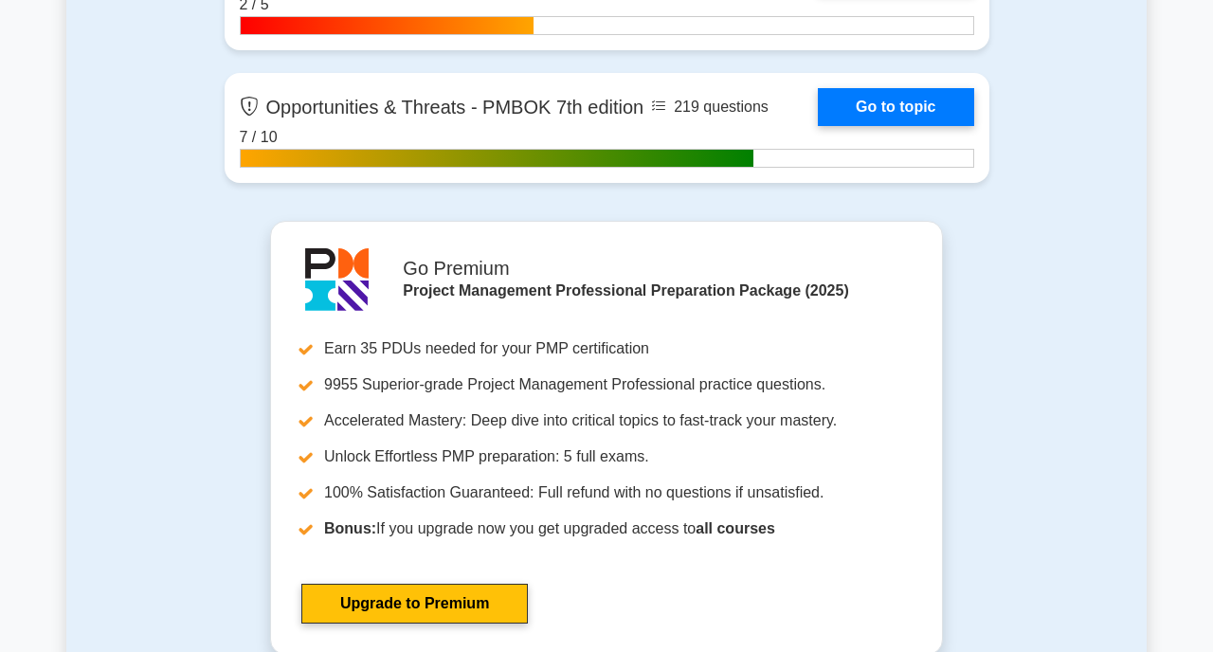
scroll to position [6326, 0]
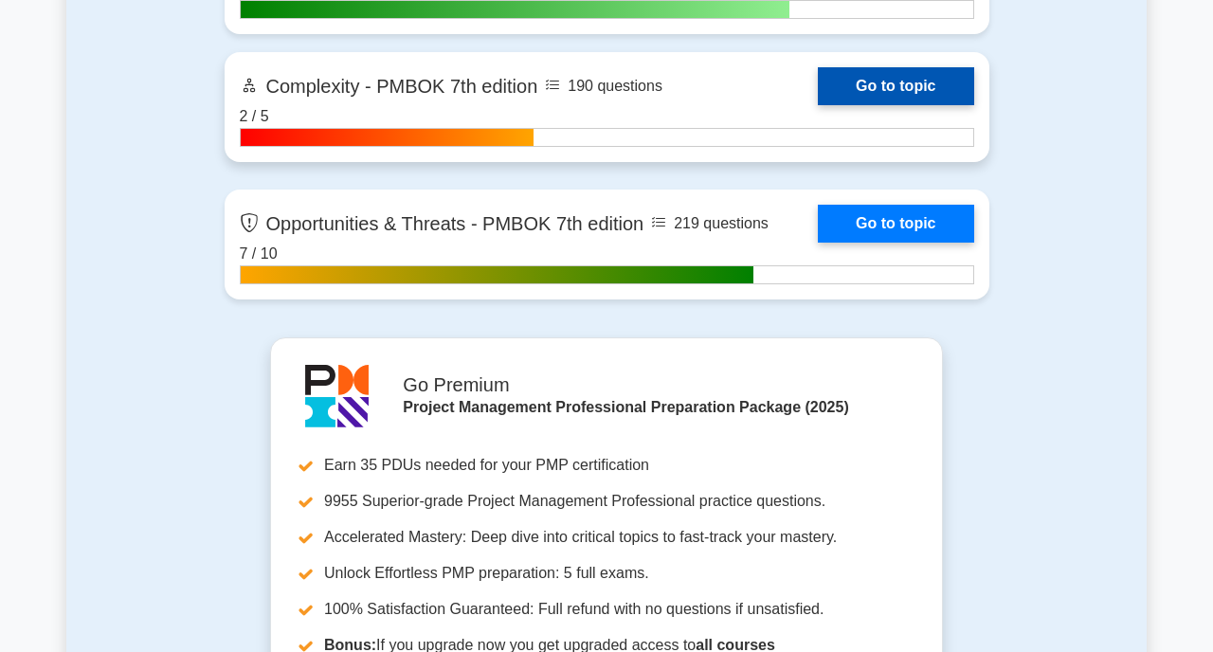
click at [846, 86] on link "Go to topic" at bounding box center [895, 86] width 155 height 38
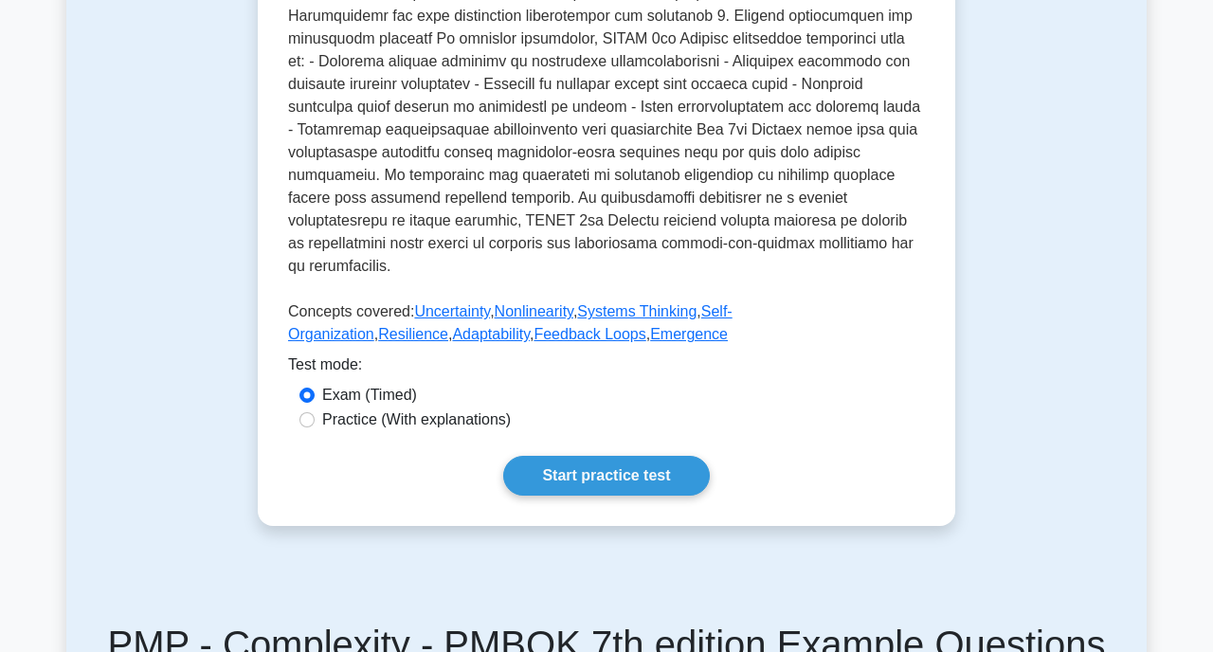
scroll to position [735, 0]
click at [638, 461] on link "Start practice test" at bounding box center [606, 475] width 206 height 40
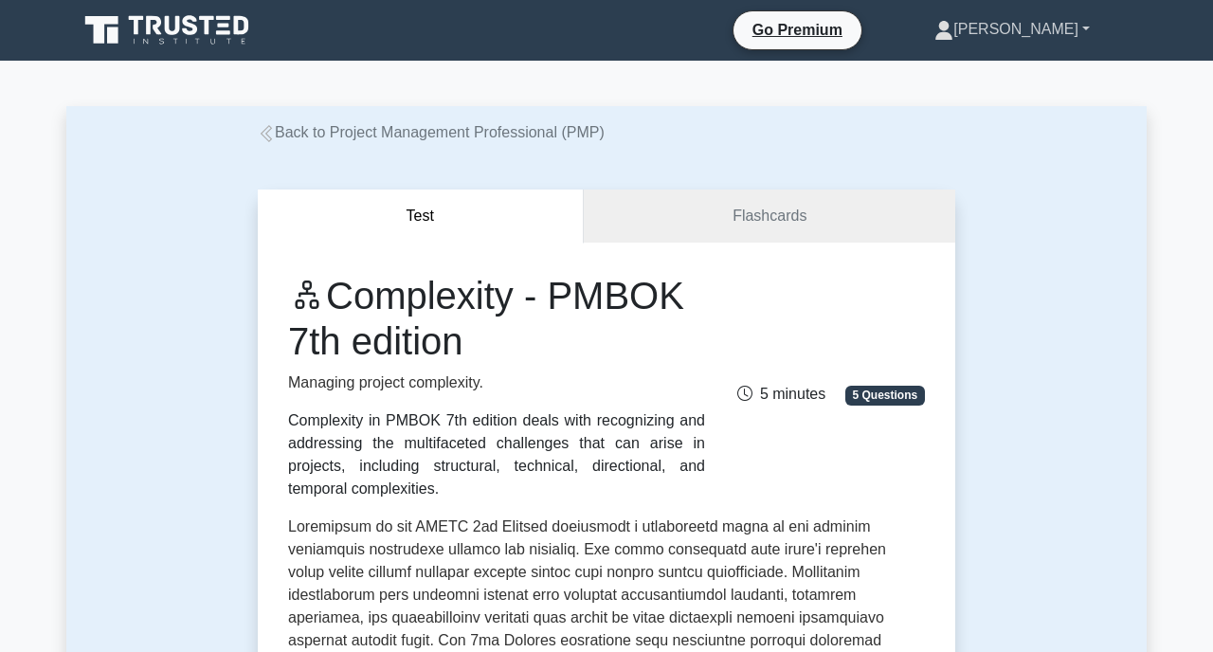
click at [1073, 25] on link "[PERSON_NAME]" at bounding box center [1012, 29] width 246 height 38
click at [1034, 70] on link "Profile" at bounding box center [965, 74] width 150 height 30
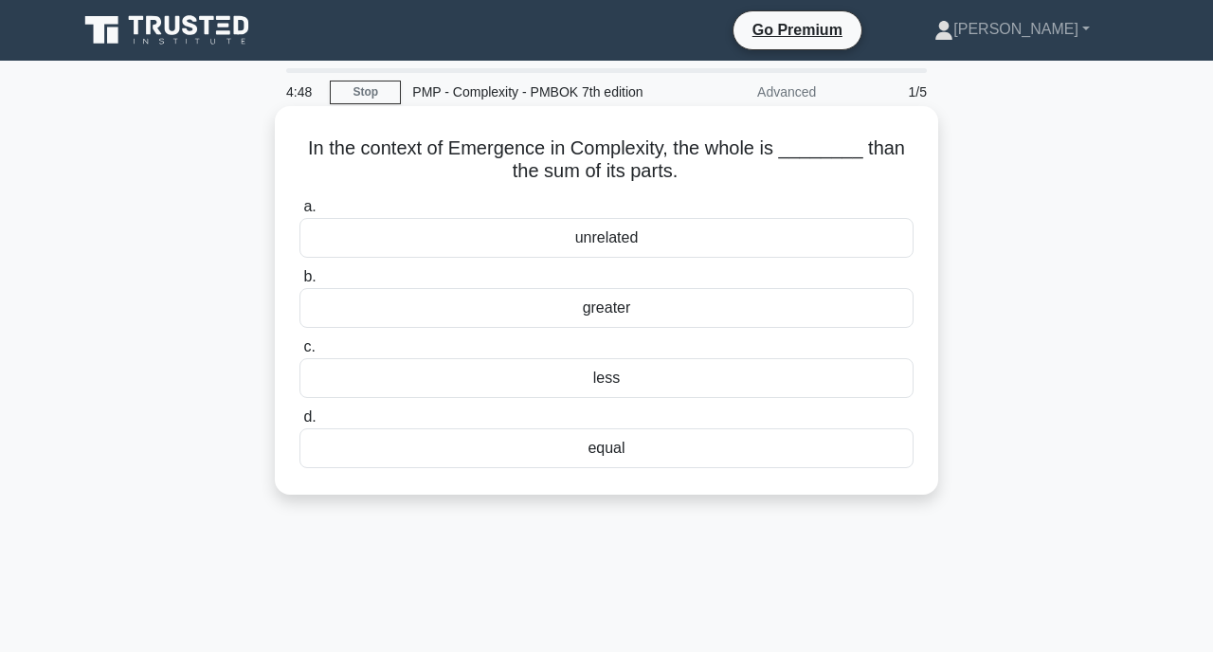
click at [622, 310] on div "greater" at bounding box center [607, 308] width 614 height 40
click at [300, 283] on input "b. greater" at bounding box center [300, 277] width 0 height 12
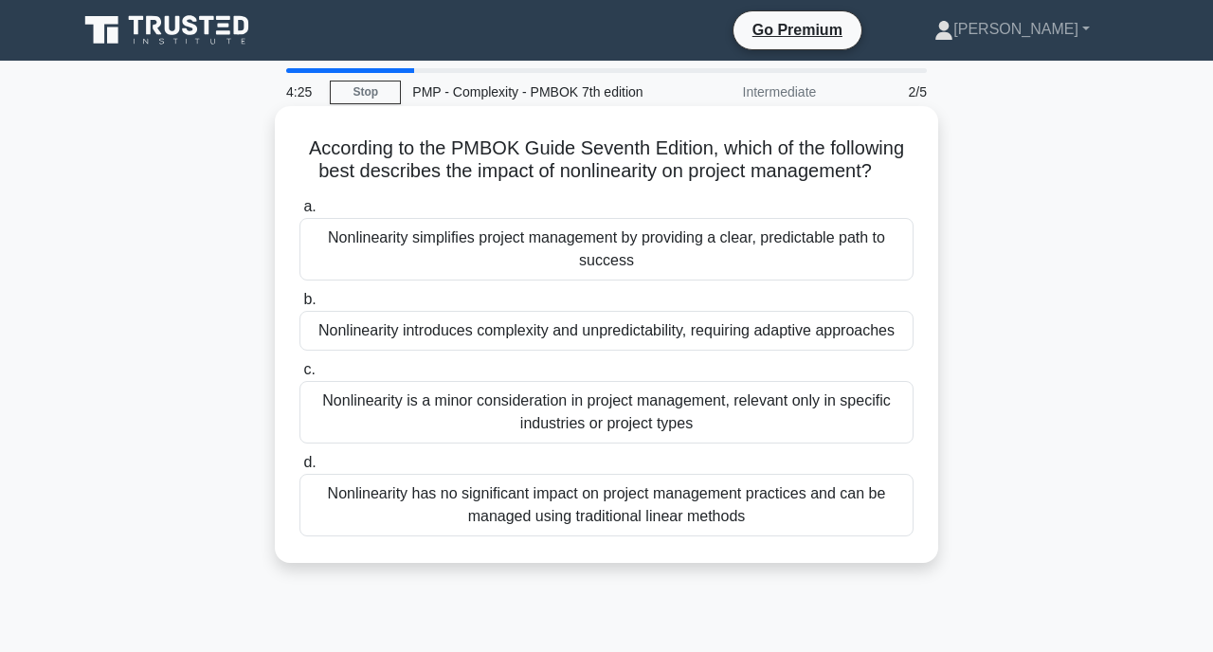
click at [681, 338] on div "Nonlinearity introduces complexity and unpredictability, requiring adaptive app…" at bounding box center [607, 331] width 614 height 40
click at [300, 306] on input "b. Nonlinearity introduces complexity and unpredictability, requiring adaptive …" at bounding box center [300, 300] width 0 height 12
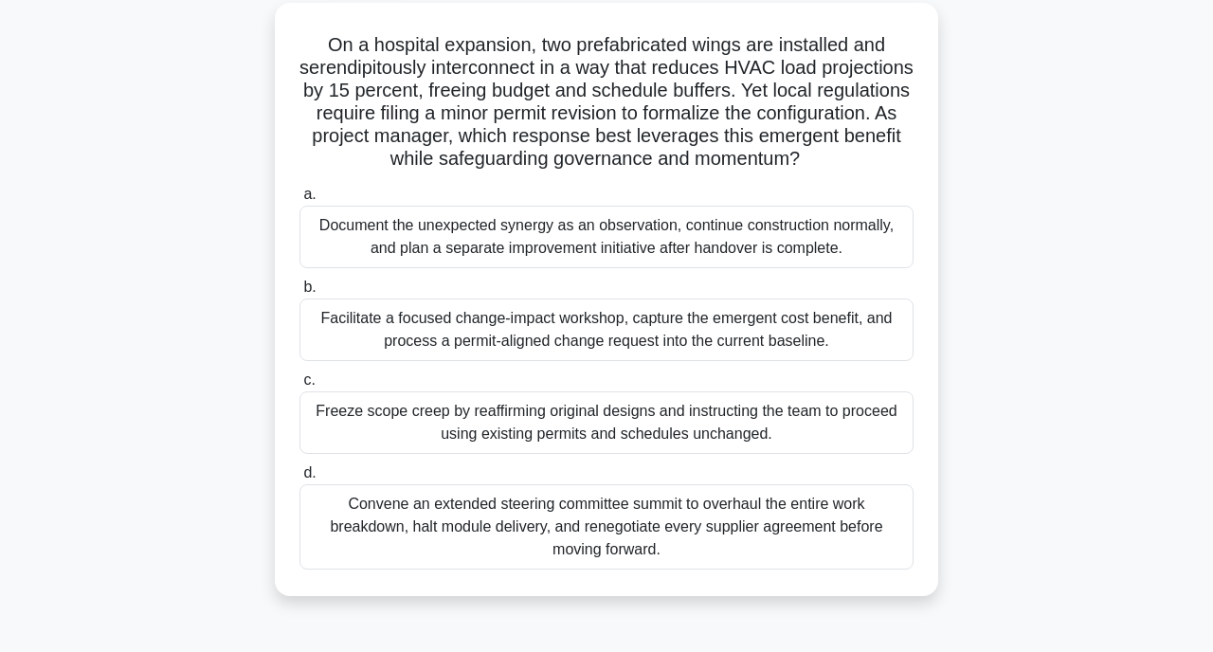
scroll to position [118, 0]
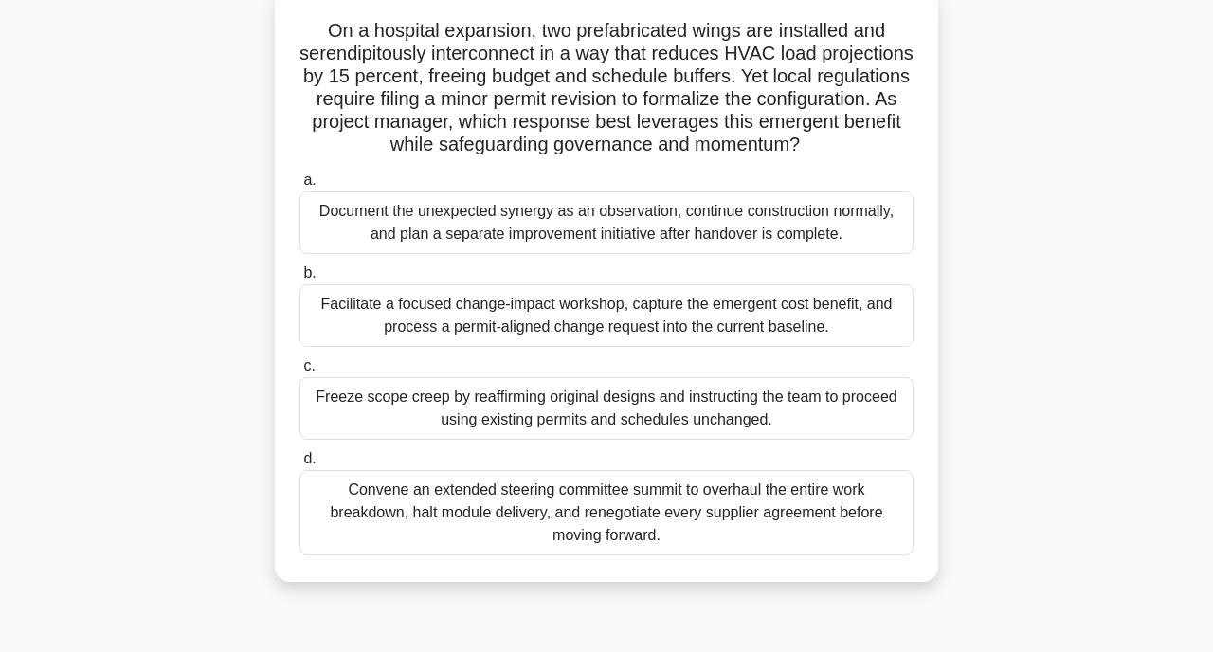
click at [637, 90] on h5 "On a hospital expansion, two prefabricated wings are installed and serendipitou…" at bounding box center [607, 88] width 618 height 138
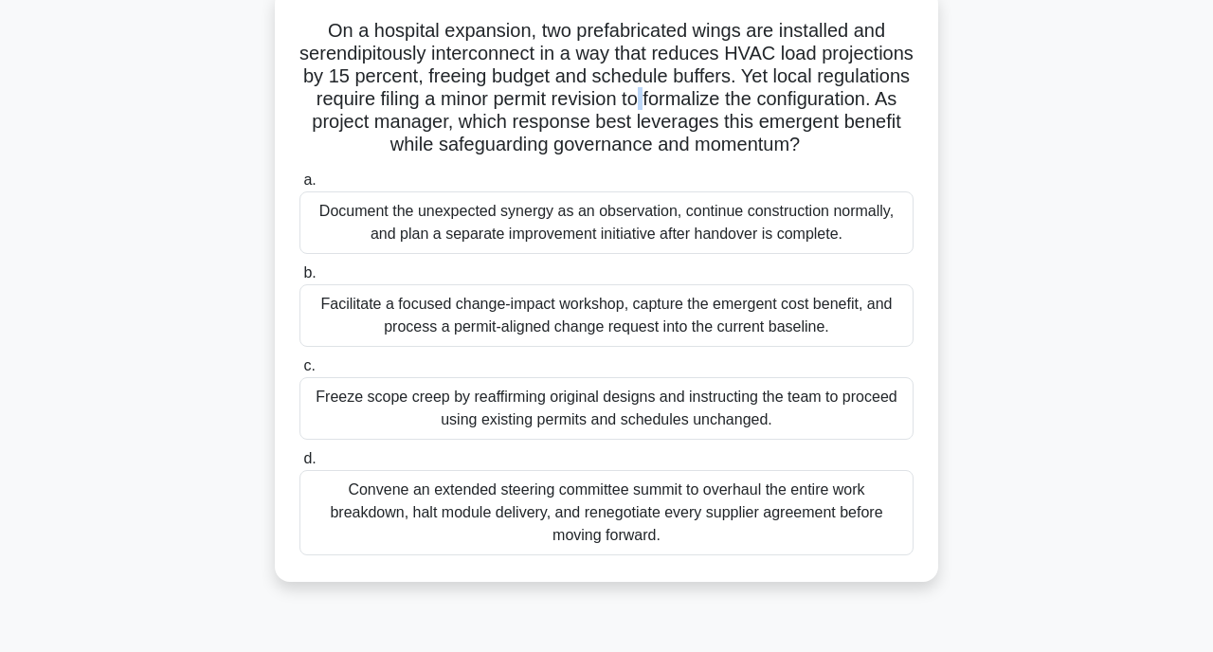
click at [637, 90] on h5 "On a hospital expansion, two prefabricated wings are installed and serendipitou…" at bounding box center [607, 88] width 618 height 138
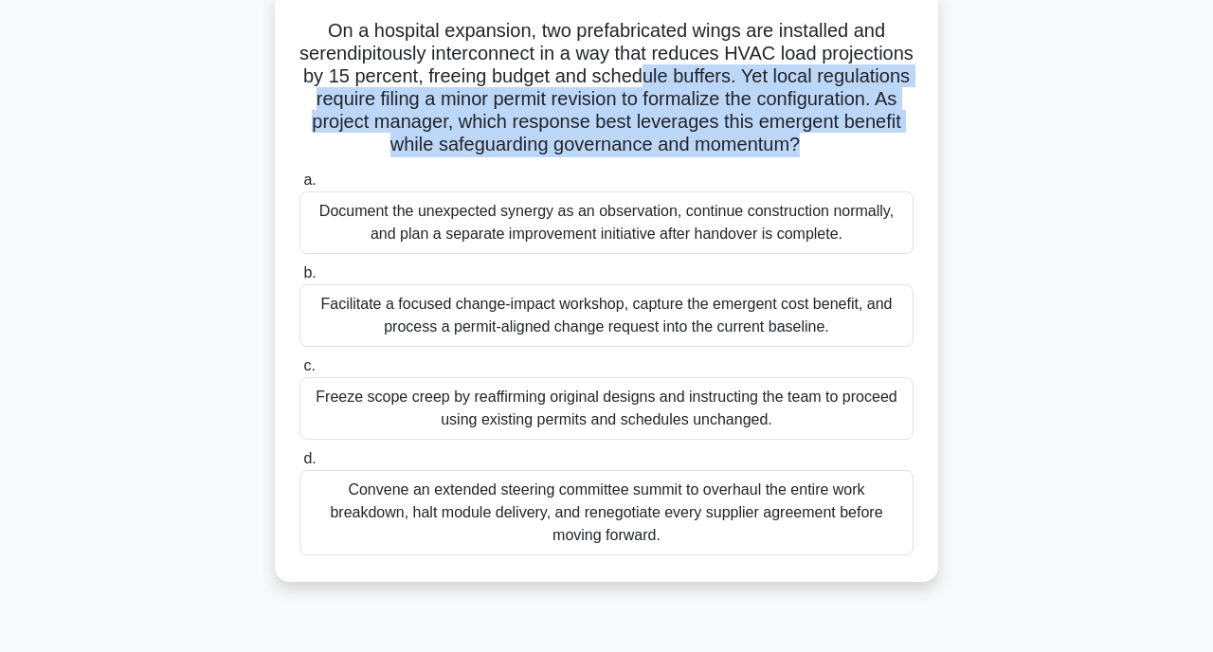
drag, startPoint x: 646, startPoint y: 74, endPoint x: 676, endPoint y: 166, distance: 96.8
click at [676, 166] on div "On a hospital expansion, two prefabricated wings are installed and serendipitou…" at bounding box center [607, 285] width 648 height 578
click at [728, 137] on h5 "On a hospital expansion, two prefabricated wings are installed and serendipitou…" at bounding box center [607, 88] width 618 height 138
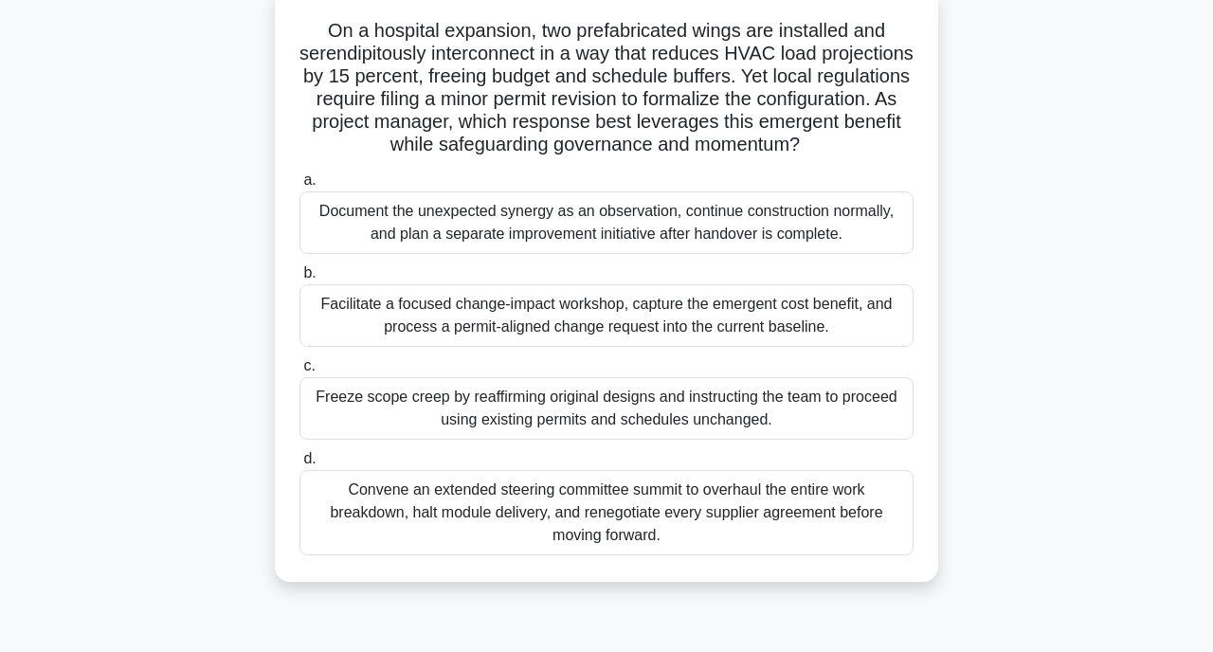
drag, startPoint x: 772, startPoint y: 64, endPoint x: 813, endPoint y: 144, distance: 90.7
click at [813, 144] on h5 "On a hospital expansion, two prefabricated wings are installed and serendipitou…" at bounding box center [607, 88] width 618 height 138
click at [717, 100] on h5 "On a hospital expansion, two prefabricated wings are installed and serendipitou…" at bounding box center [607, 88] width 618 height 138
click at [620, 317] on div "Facilitate a focused change-impact workshop, capture the emergent cost benefit,…" at bounding box center [607, 315] width 614 height 63
click at [300, 280] on input "b. Facilitate a focused change-impact workshop, capture the emergent cost benef…" at bounding box center [300, 273] width 0 height 12
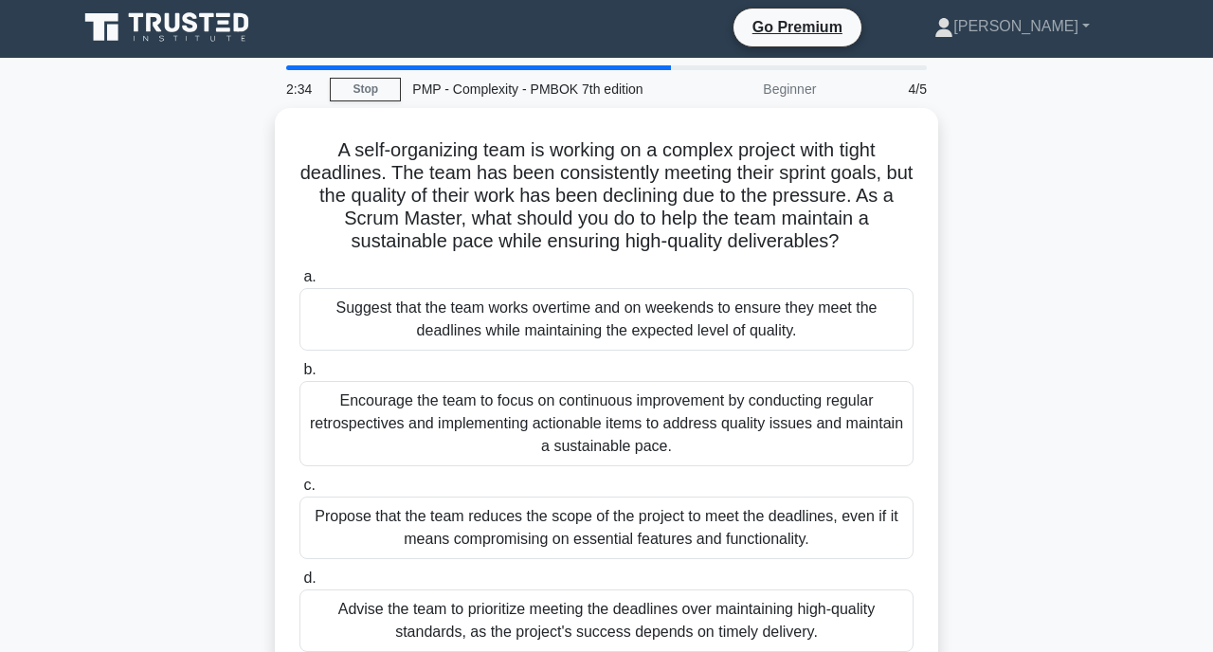
scroll to position [0, 0]
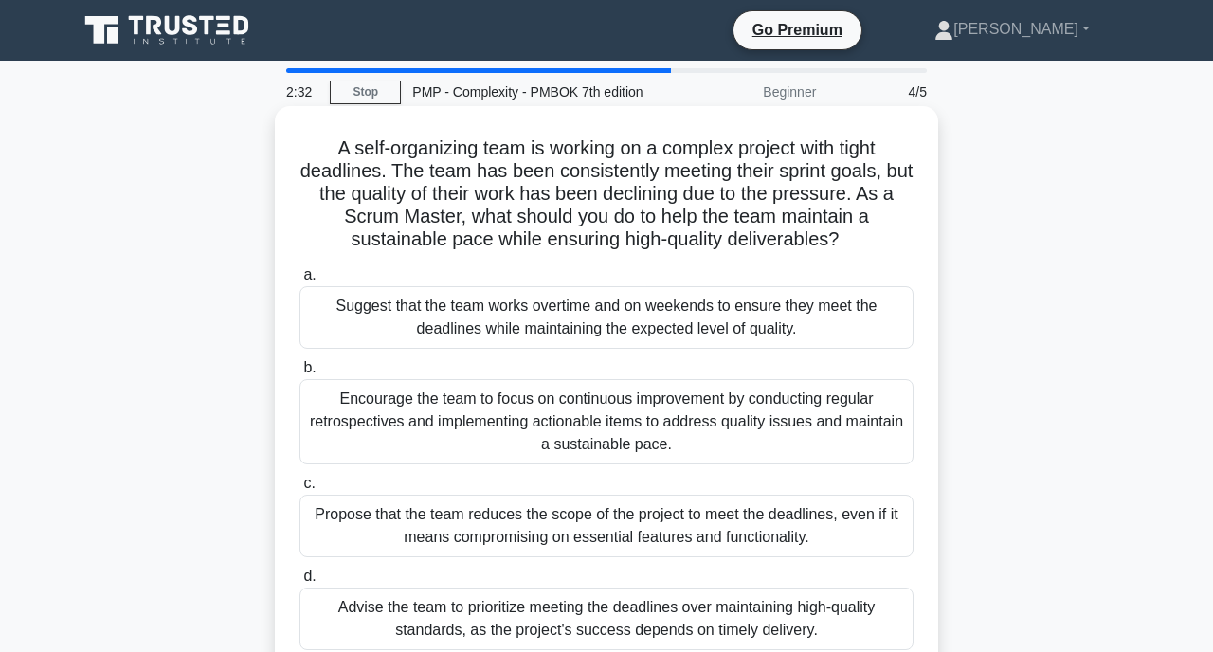
click at [666, 223] on h5 "A self-organizing team is working on a complex project with tight deadlines. Th…" at bounding box center [607, 195] width 618 height 116
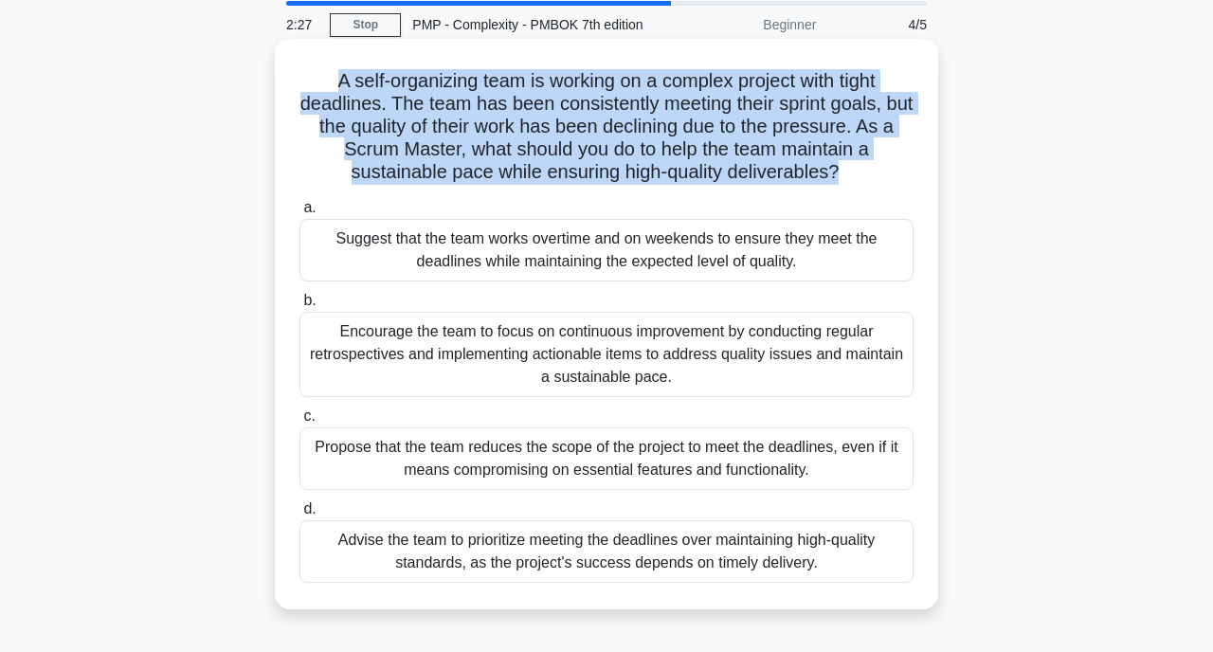
scroll to position [72, 0]
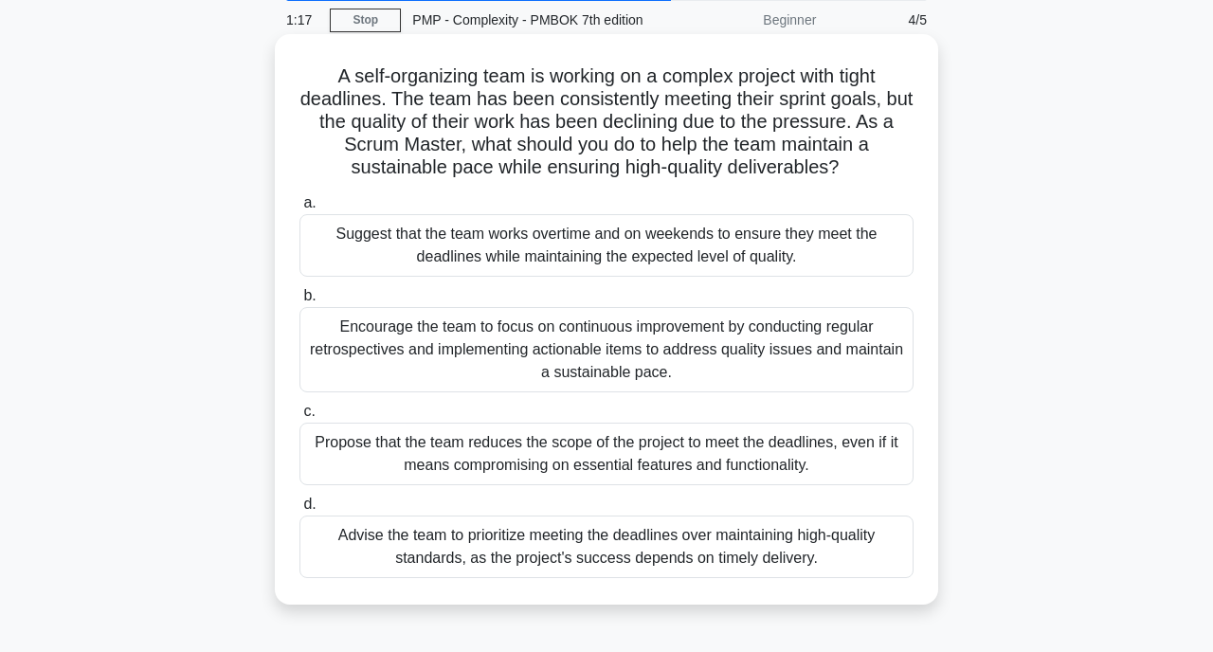
click at [740, 364] on div "Encourage the team to focus on continuous improvement by conducting regular ret…" at bounding box center [607, 349] width 614 height 85
click at [300, 302] on input "b. Encourage the team to focus on continuous improvement by conducting regular …" at bounding box center [300, 296] width 0 height 12
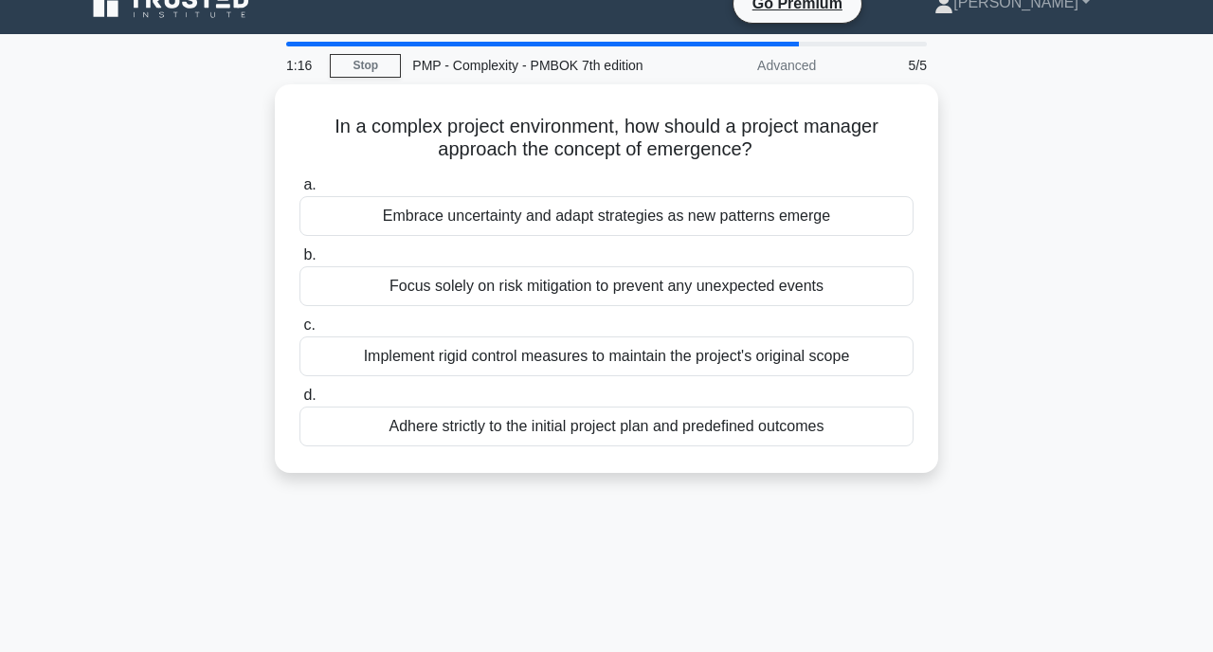
scroll to position [0, 0]
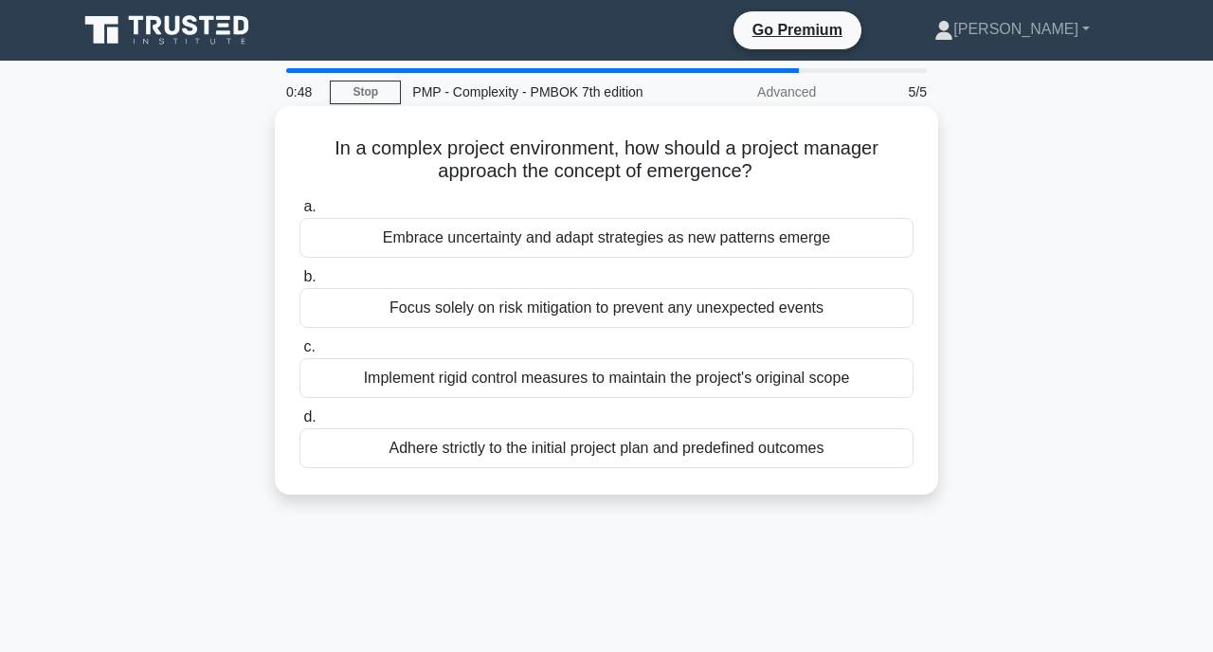
click at [653, 241] on div "Embrace uncertainty and adapt strategies as new patterns emerge" at bounding box center [607, 238] width 614 height 40
click at [300, 213] on input "a. Embrace uncertainty and adapt strategies as new patterns emerge" at bounding box center [300, 207] width 0 height 12
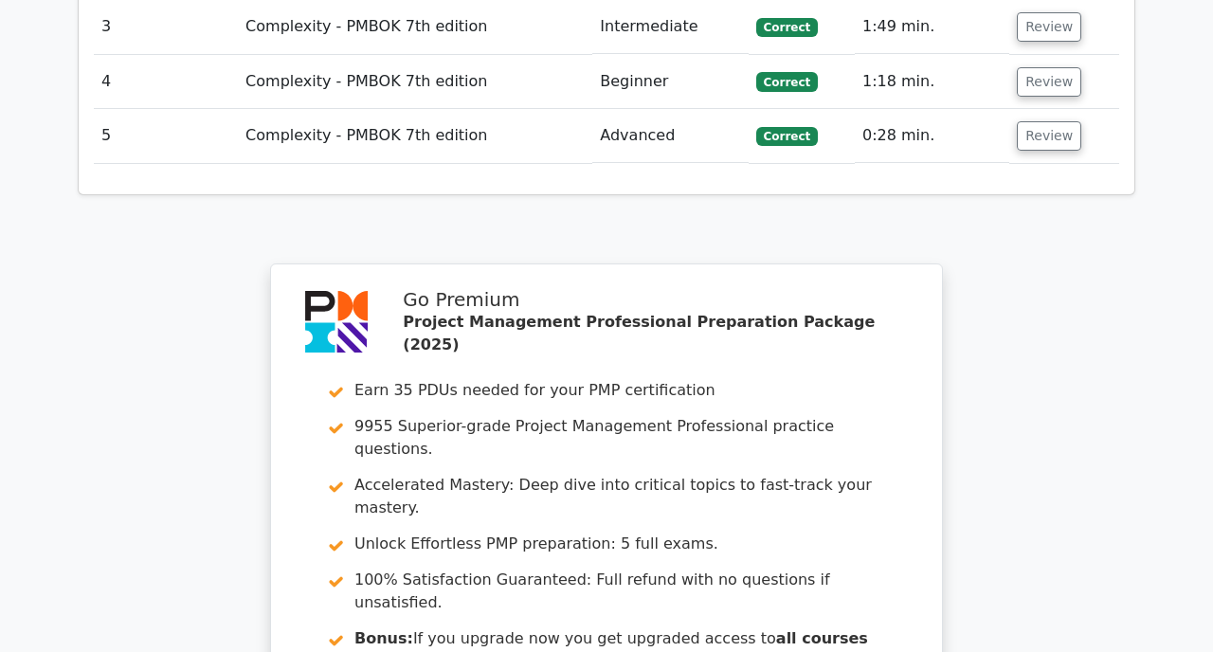
scroll to position [2401, 0]
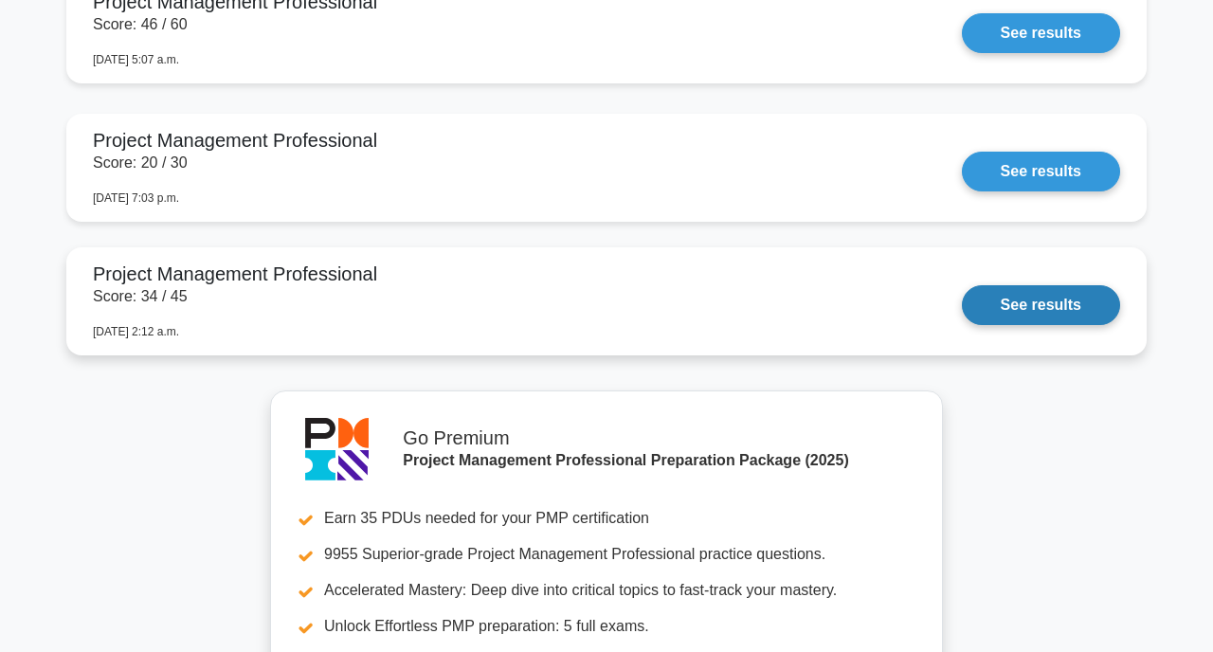
scroll to position [2800, 0]
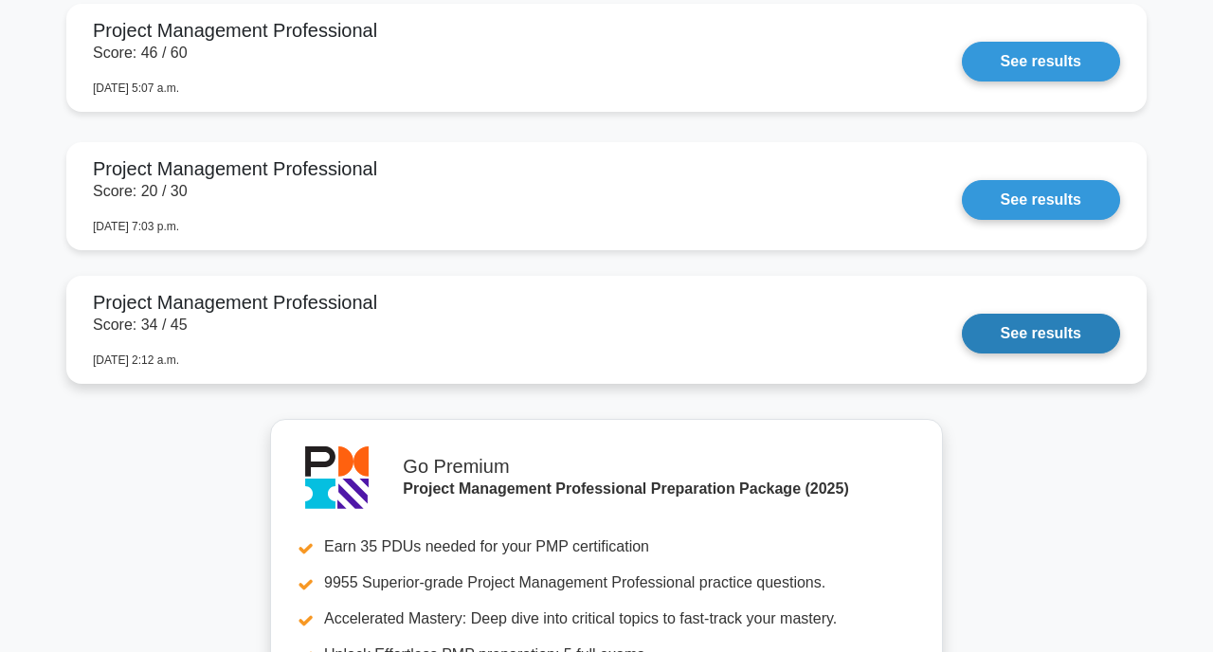
click at [1033, 335] on link "See results" at bounding box center [1041, 334] width 158 height 40
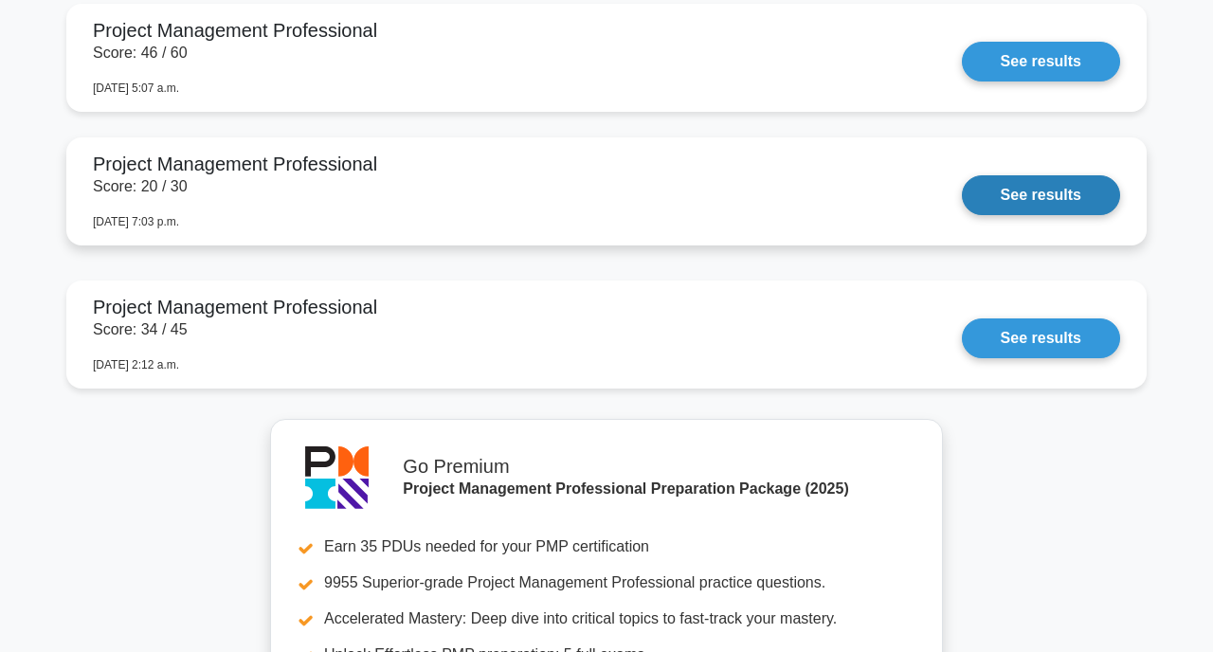
click at [962, 210] on link "See results" at bounding box center [1041, 195] width 158 height 40
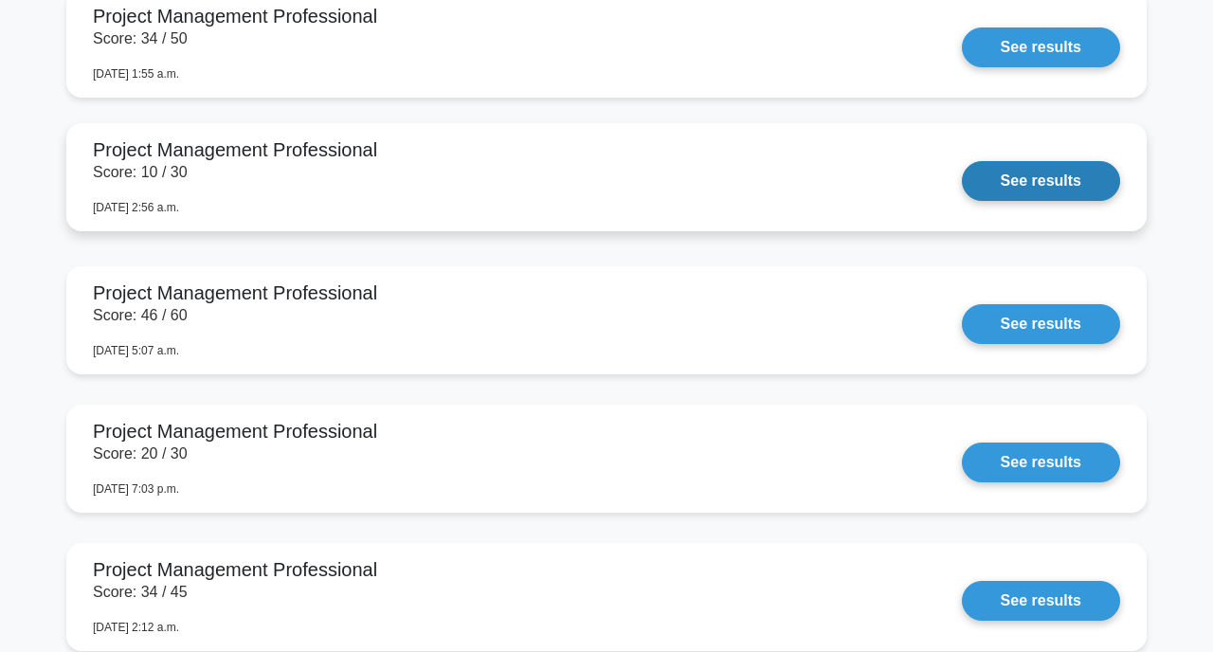
scroll to position [2474, 0]
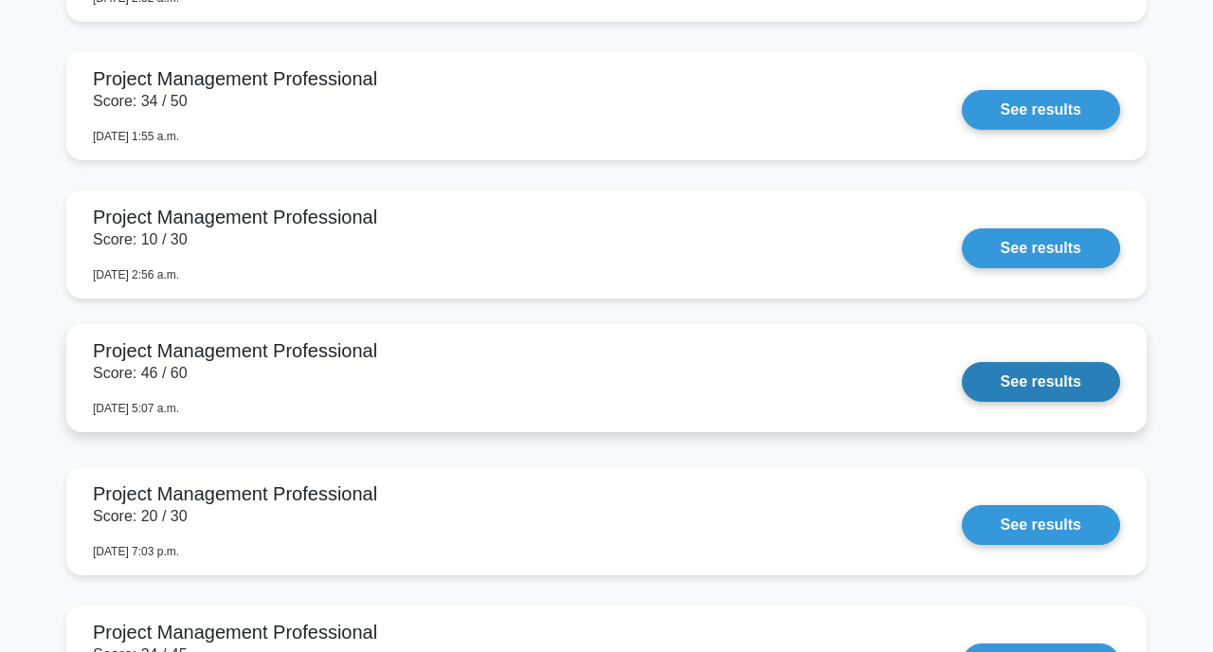
click at [962, 376] on link "See results" at bounding box center [1041, 382] width 158 height 40
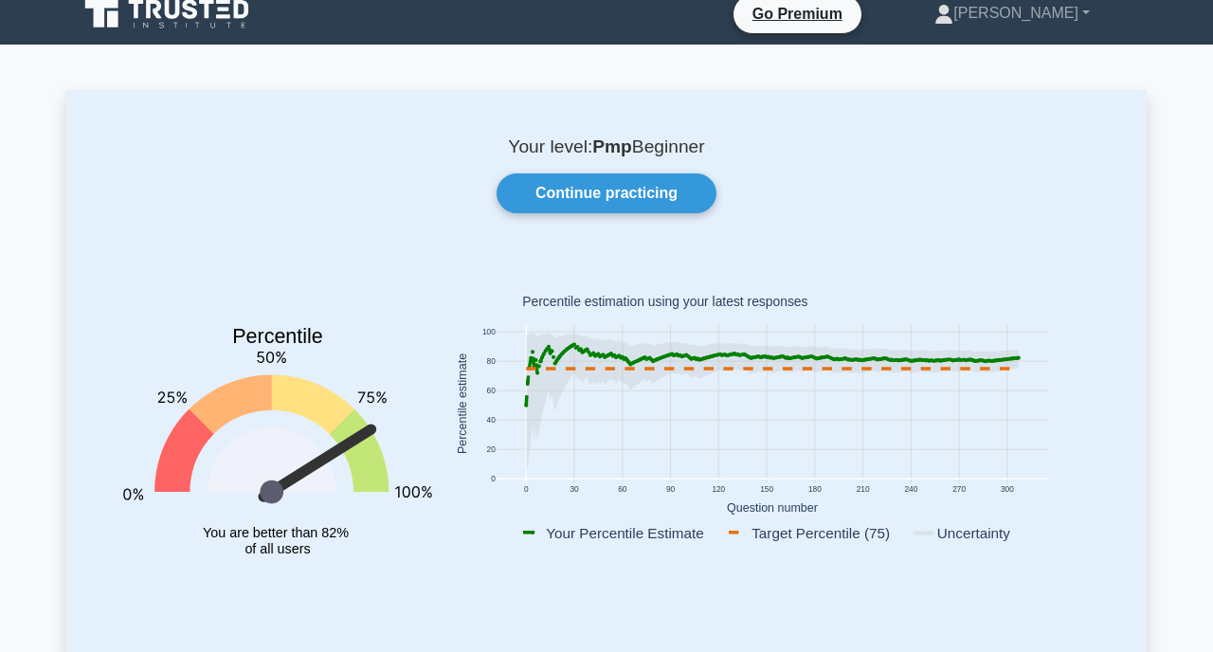
scroll to position [0, 0]
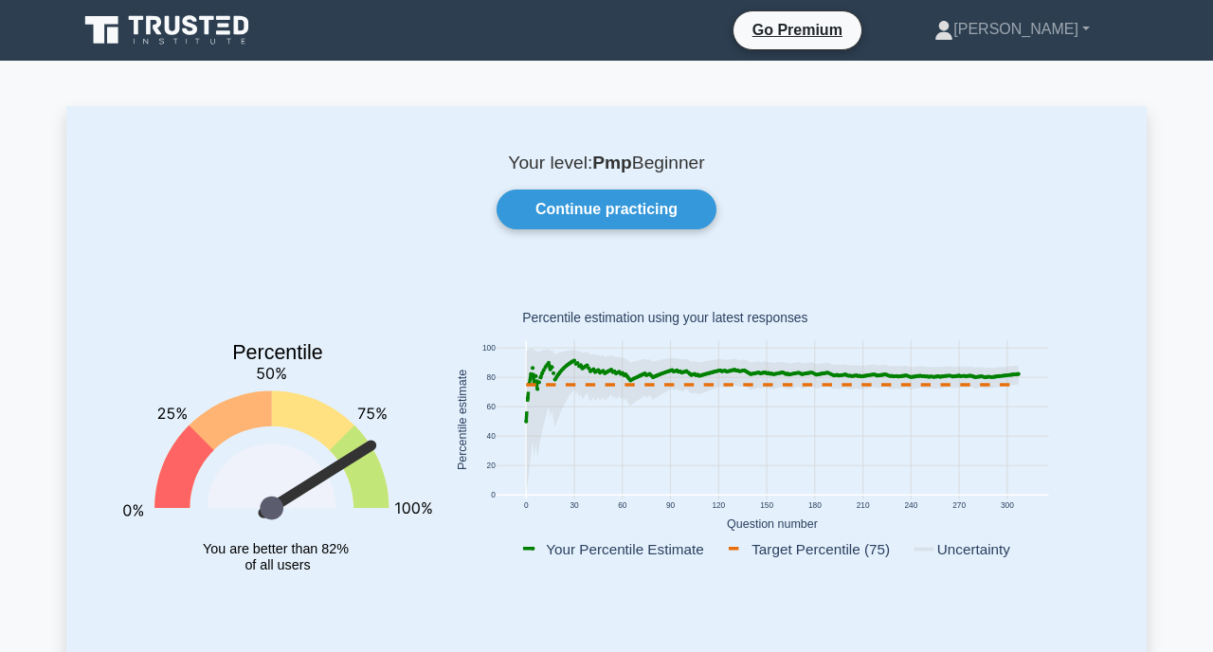
click at [573, 360] on icon at bounding box center [575, 361] width 4 height 4
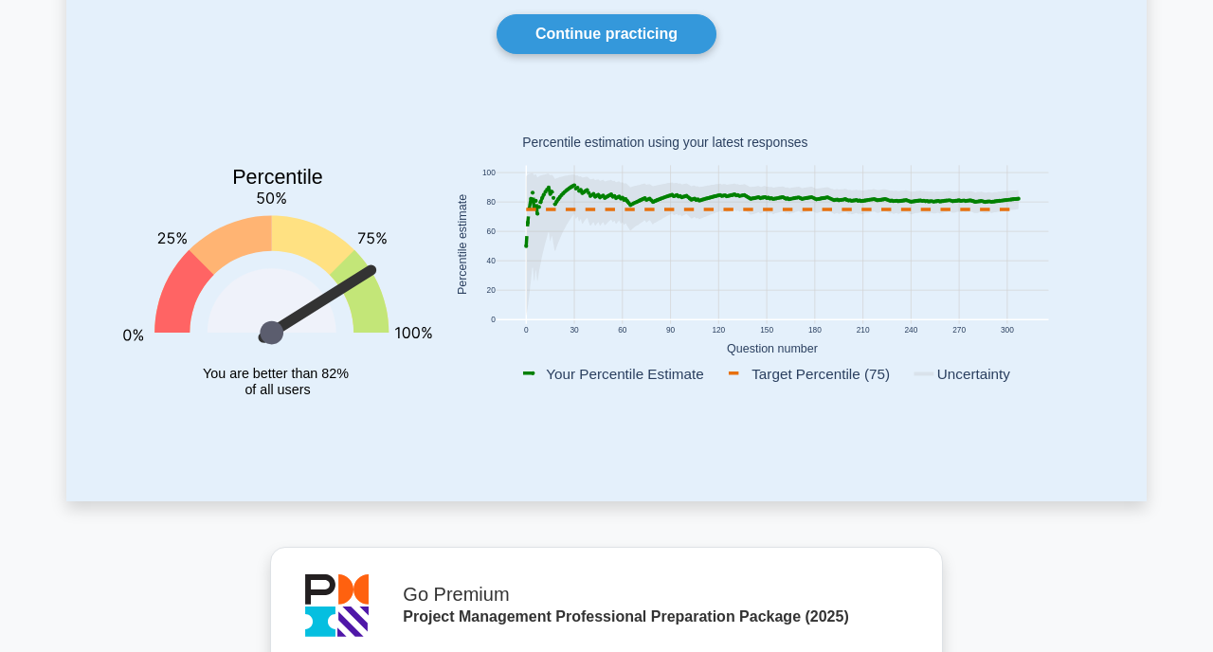
scroll to position [176, 0]
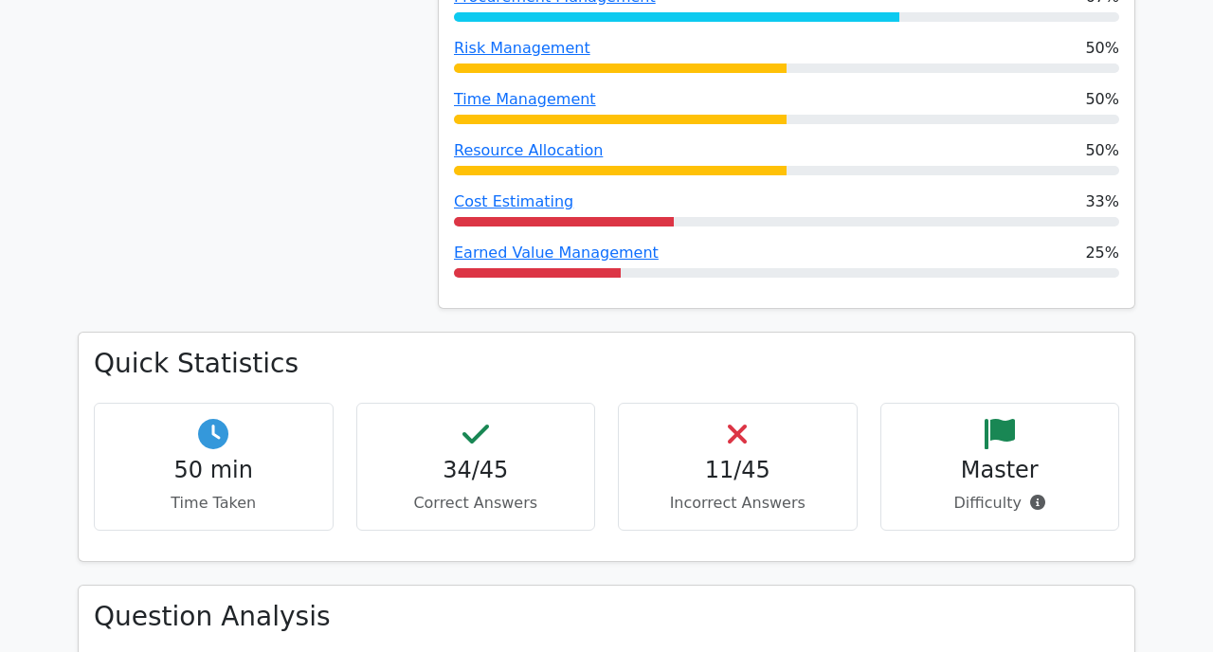
scroll to position [1982, 0]
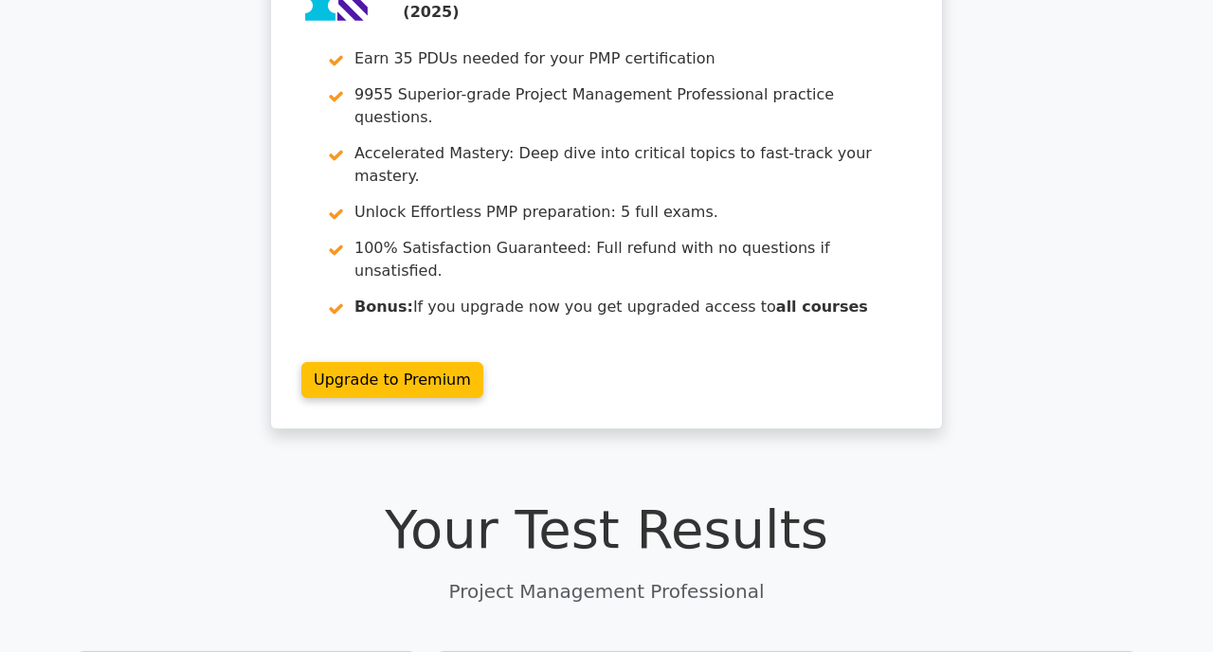
scroll to position [139, 0]
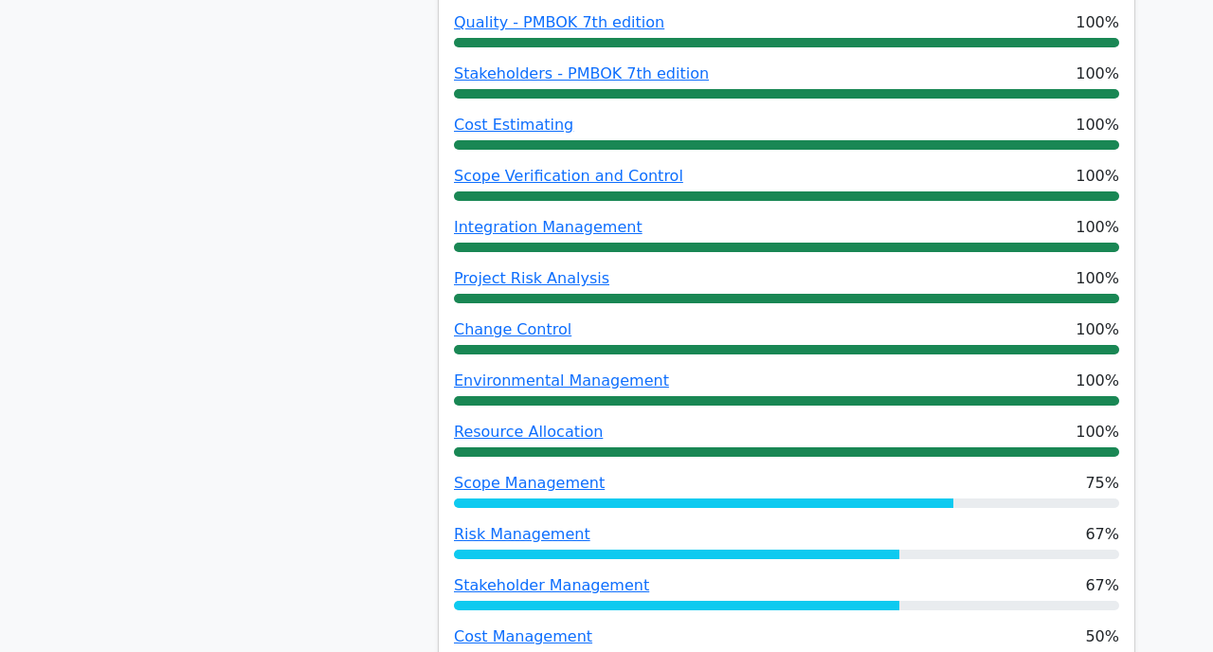
scroll to position [1301, 0]
